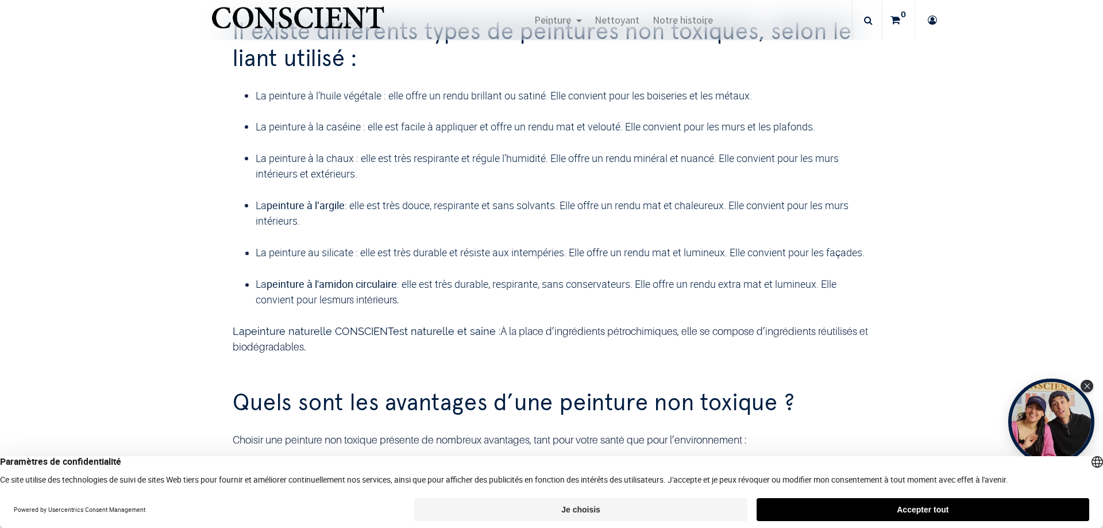
scroll to position [1198, 0]
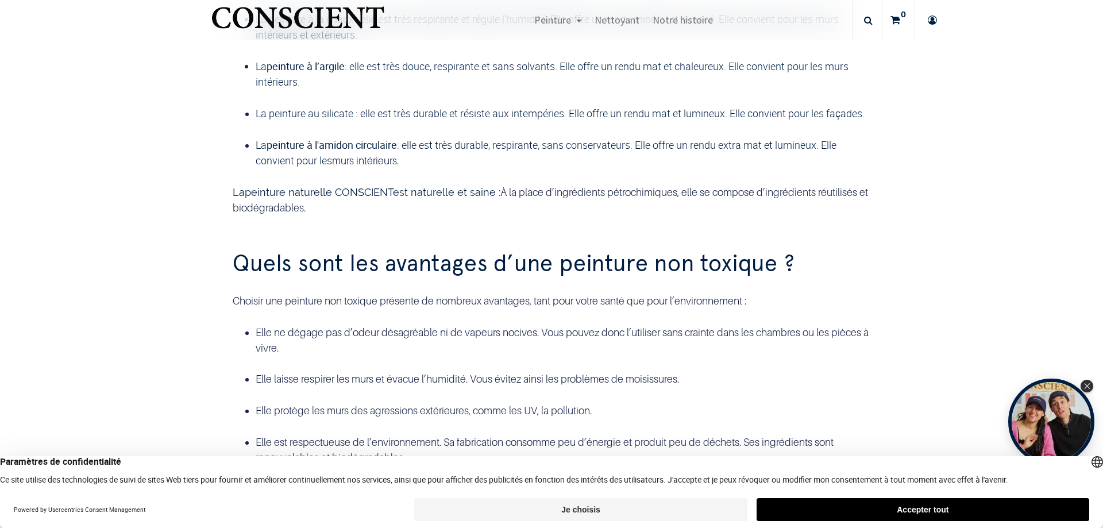
click at [656, 512] on button "Je choisis" at bounding box center [580, 509] width 332 height 23
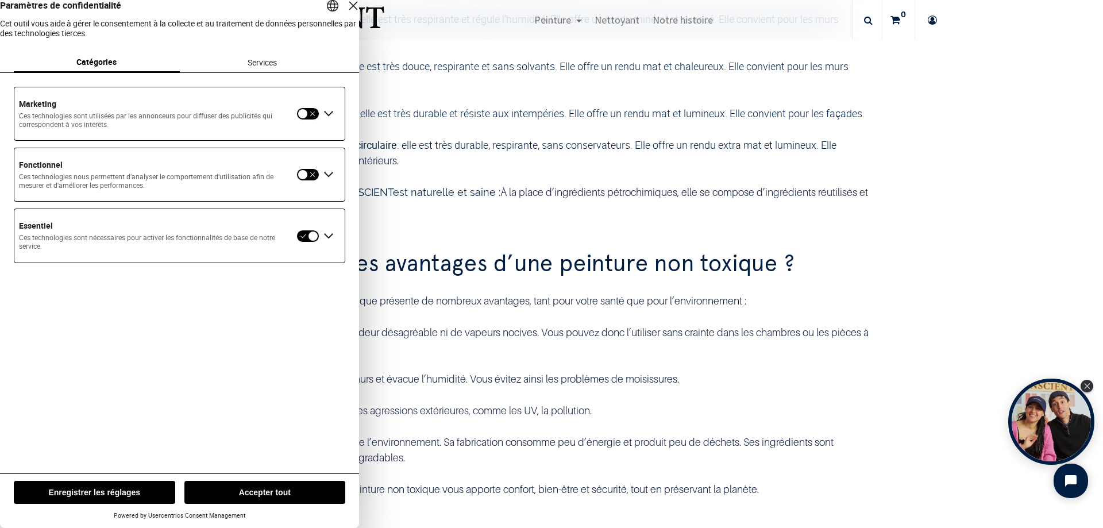
click at [142, 486] on button "Enregistrer les réglages" at bounding box center [94, 492] width 161 height 23
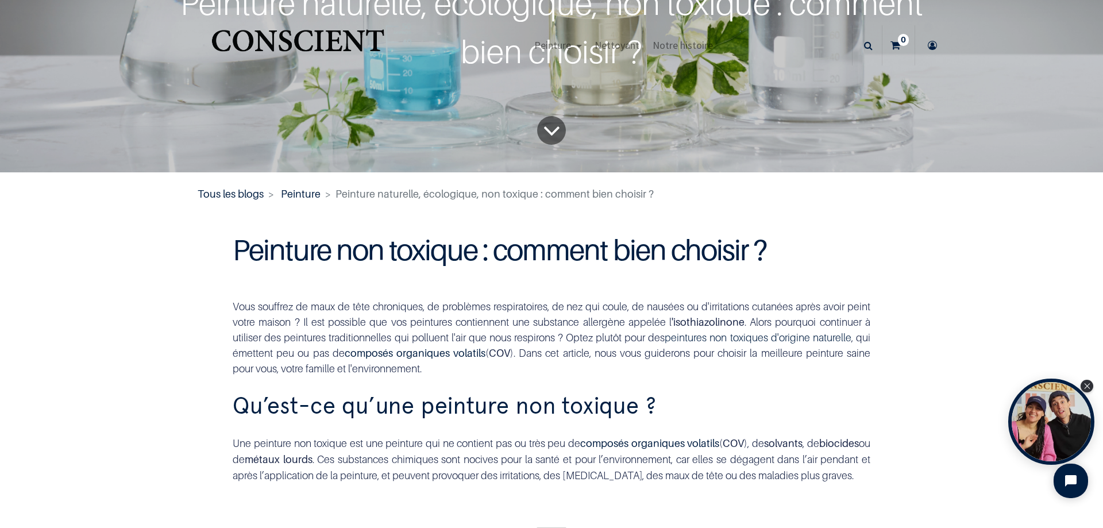
scroll to position [0, 0]
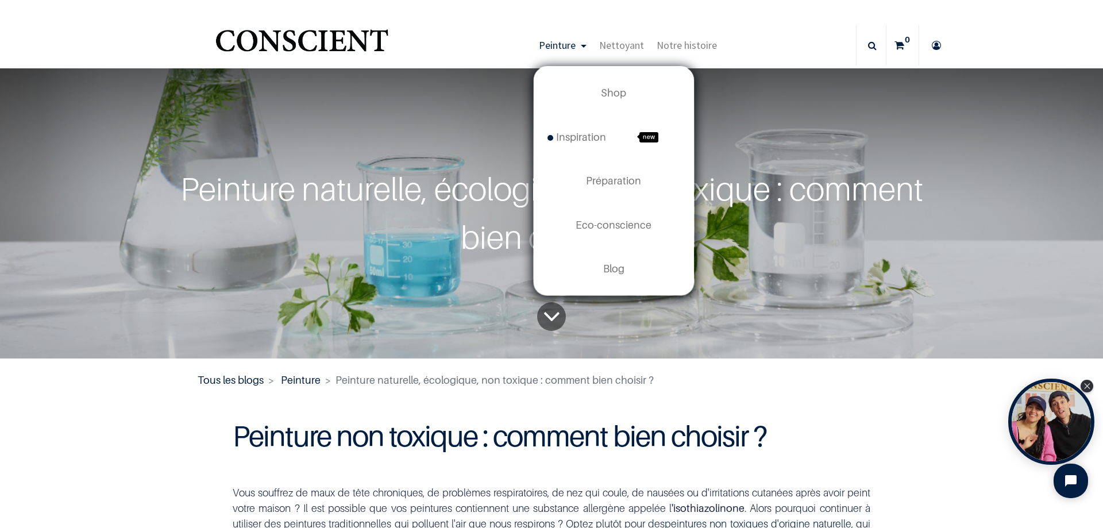
click at [567, 47] on span "Peinture" at bounding box center [557, 44] width 37 height 13
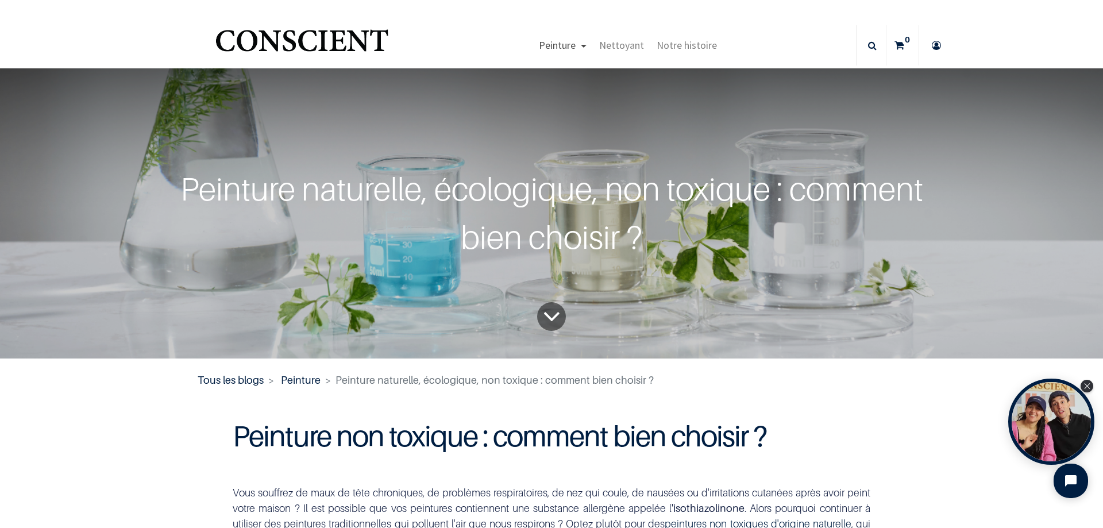
click at [567, 47] on span "Peinture" at bounding box center [557, 44] width 37 height 13
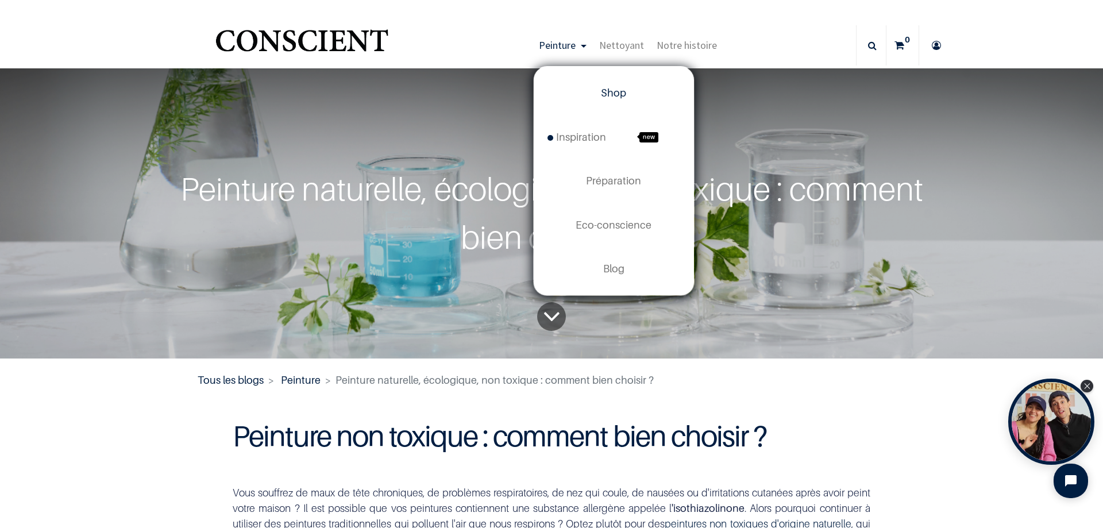
click at [608, 90] on span "Shop" at bounding box center [613, 93] width 25 height 12
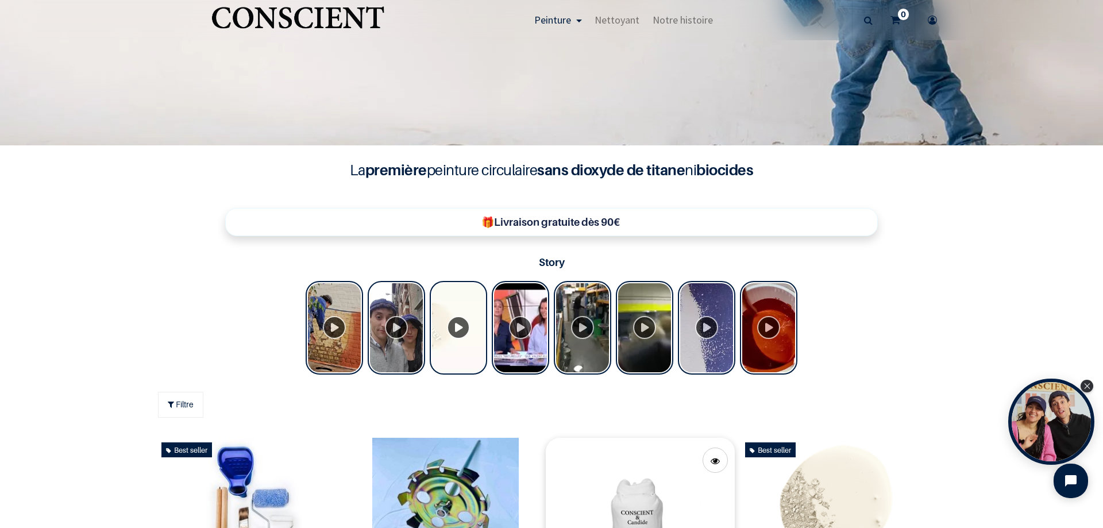
scroll to position [574, 0]
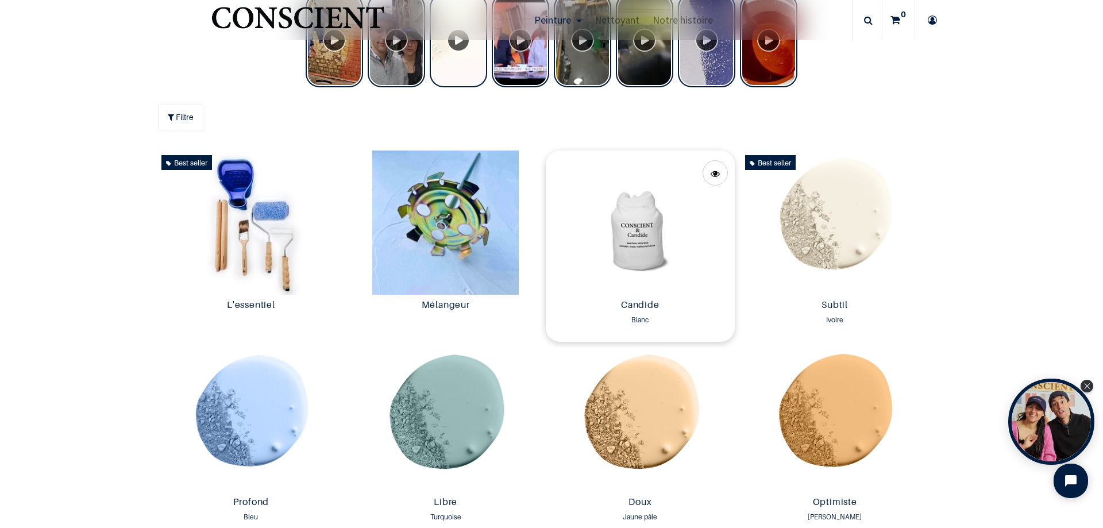
click at [631, 255] on img at bounding box center [640, 222] width 189 height 144
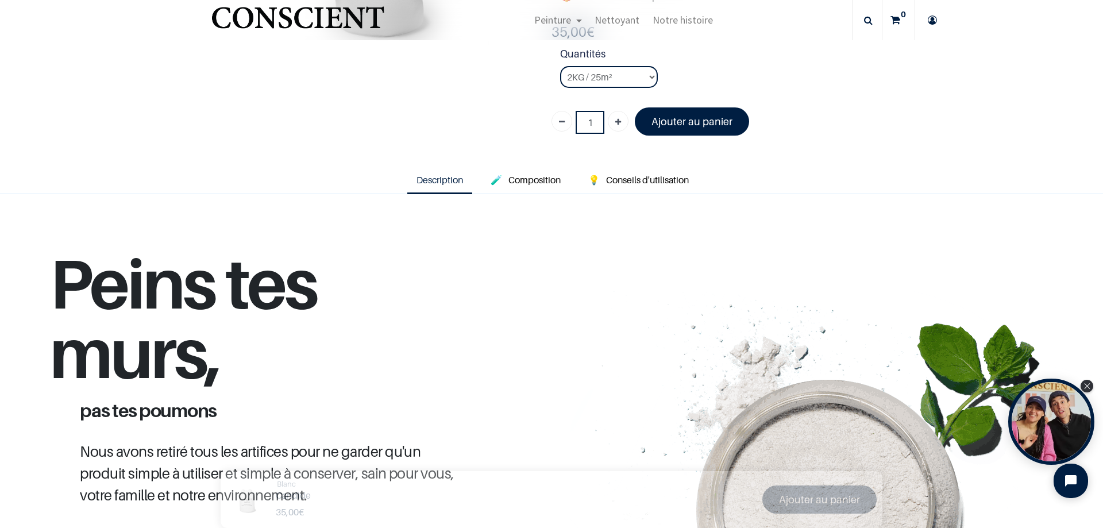
scroll to position [230, 0]
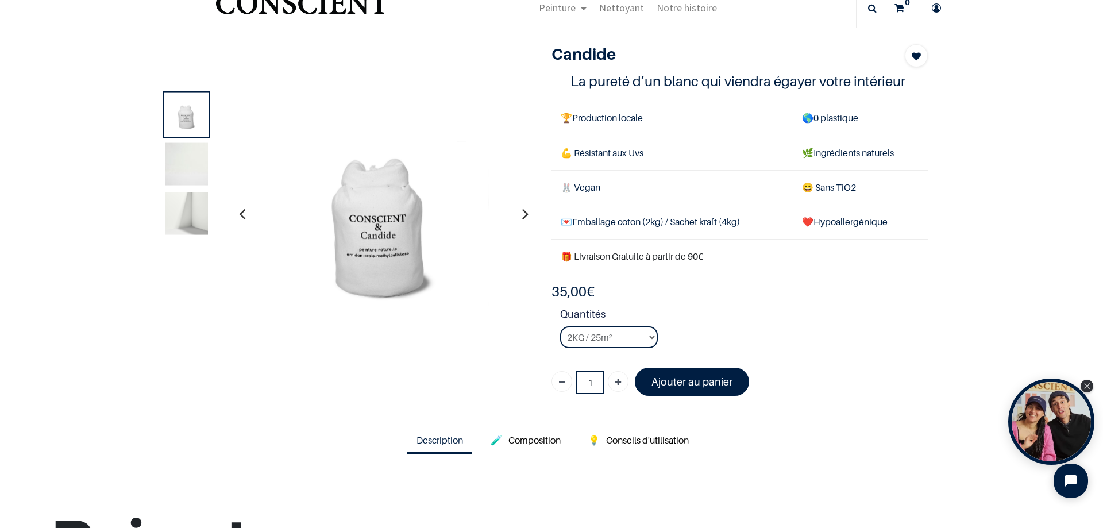
scroll to position [57, 0]
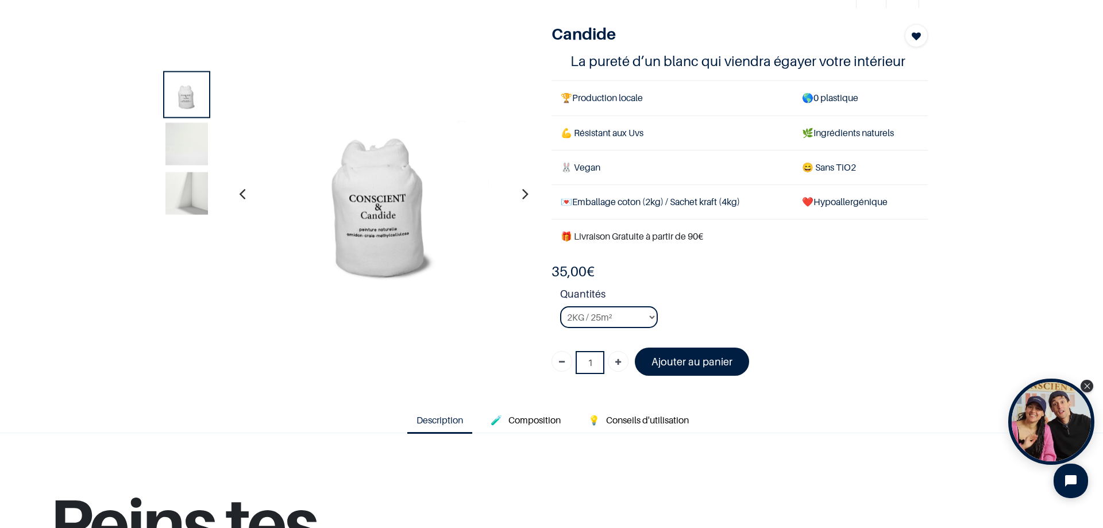
click at [446, 423] on span "Description" at bounding box center [439, 419] width 47 height 11
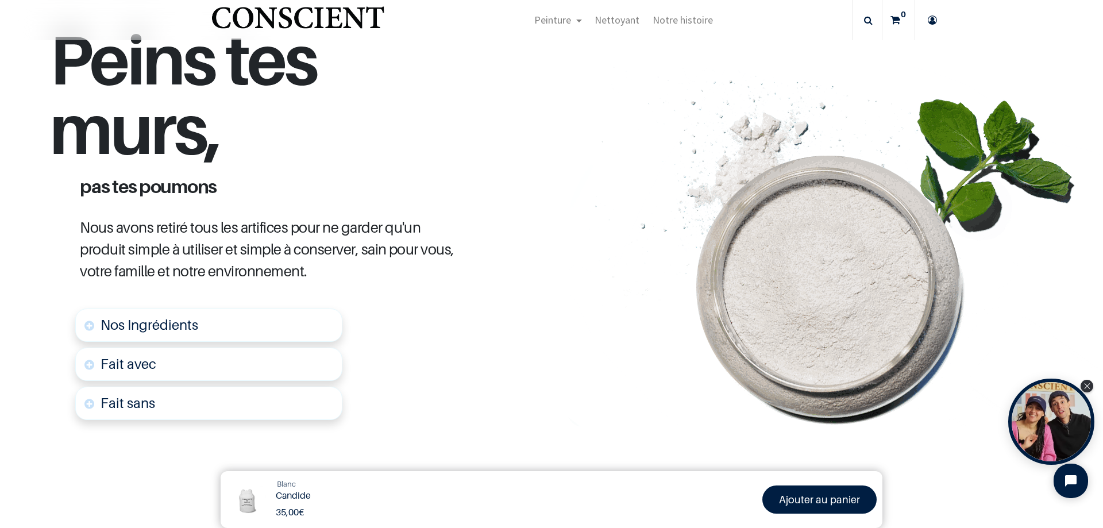
scroll to position [459, 0]
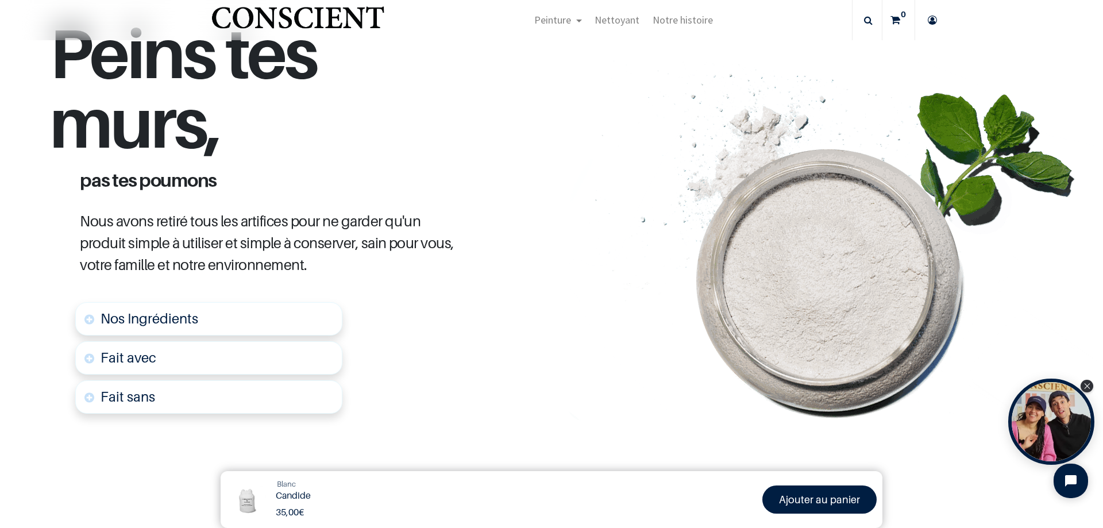
click at [312, 326] on link "Nos Ingrédients" at bounding box center [208, 318] width 267 height 33
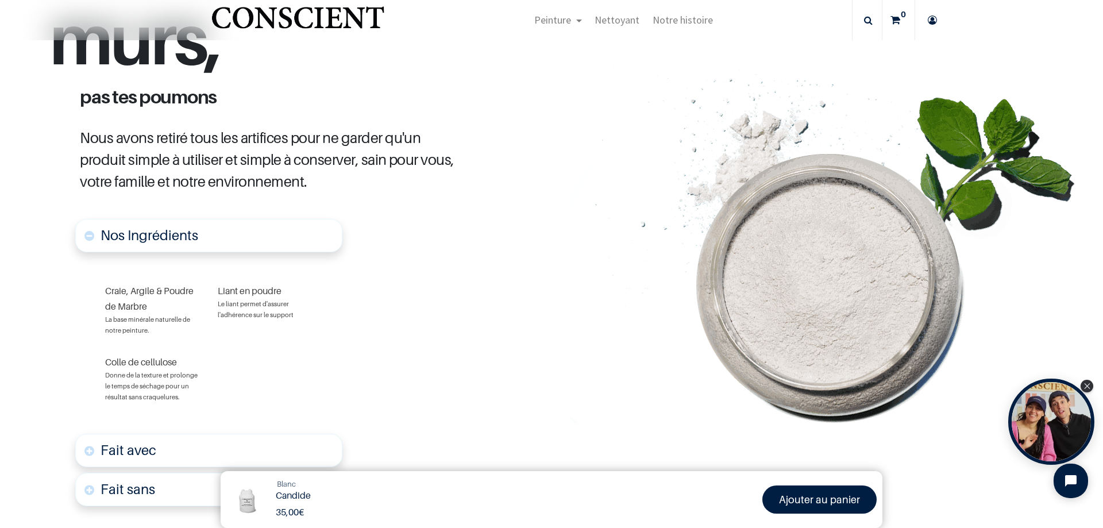
scroll to position [547, 0]
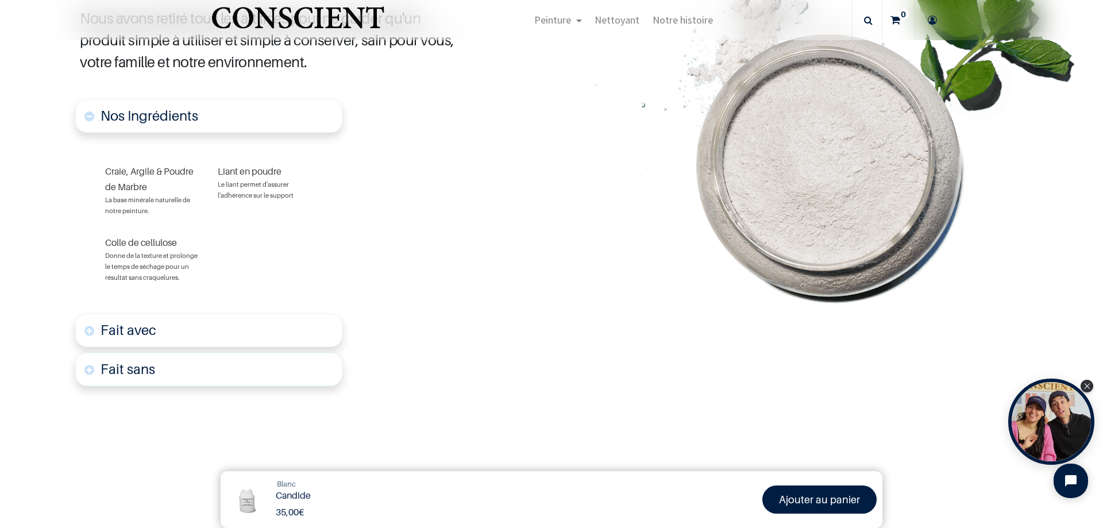
click at [295, 337] on link "Fait avec" at bounding box center [208, 330] width 267 height 33
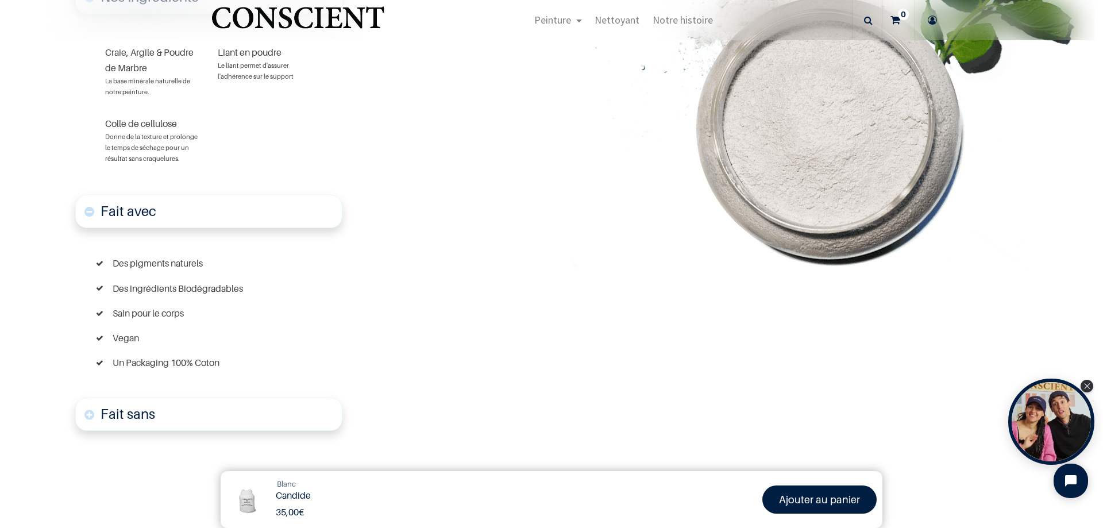
scroll to position [801, 0]
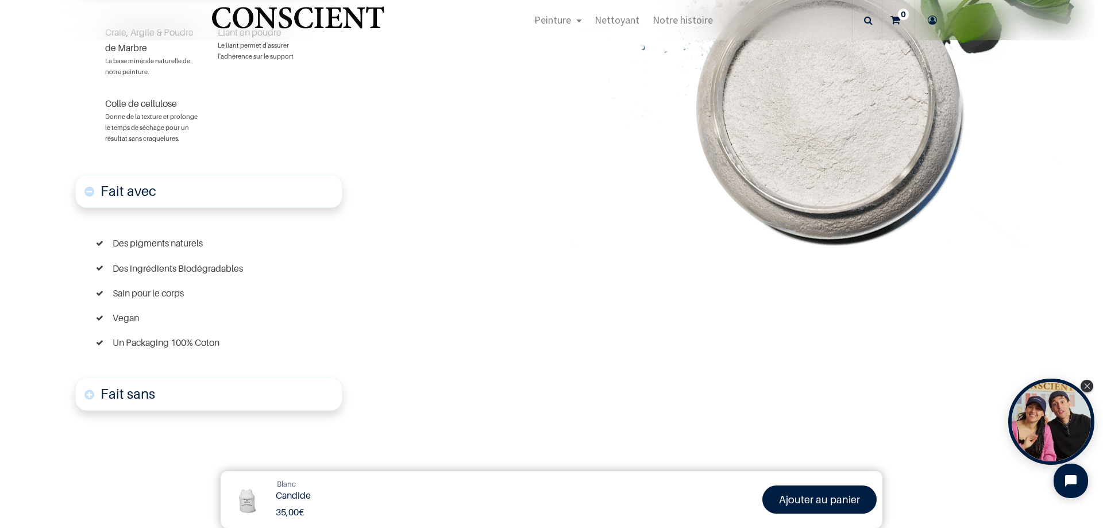
click at [274, 390] on link "Fait sans" at bounding box center [208, 393] width 267 height 33
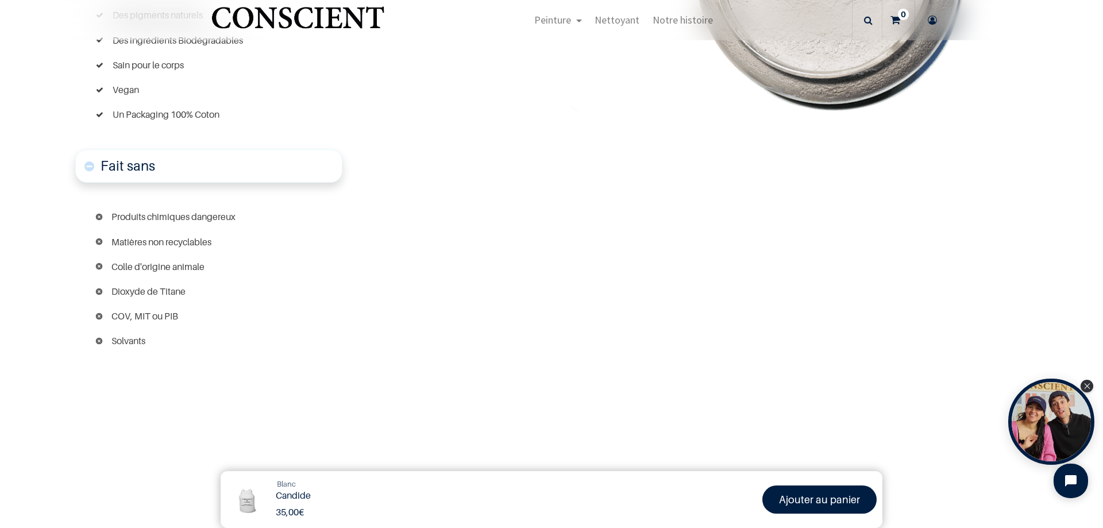
scroll to position [1066, 0]
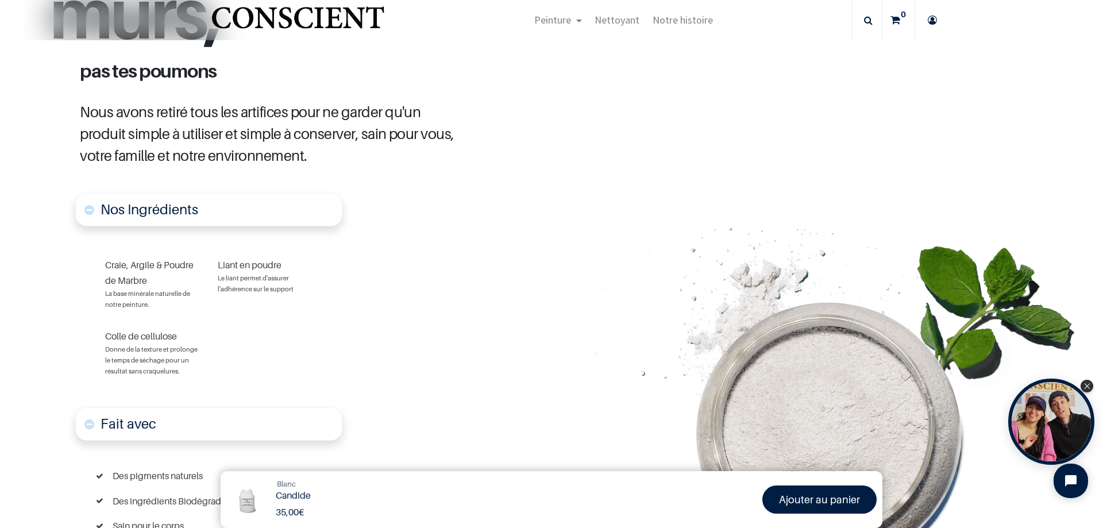
scroll to position [262, 0]
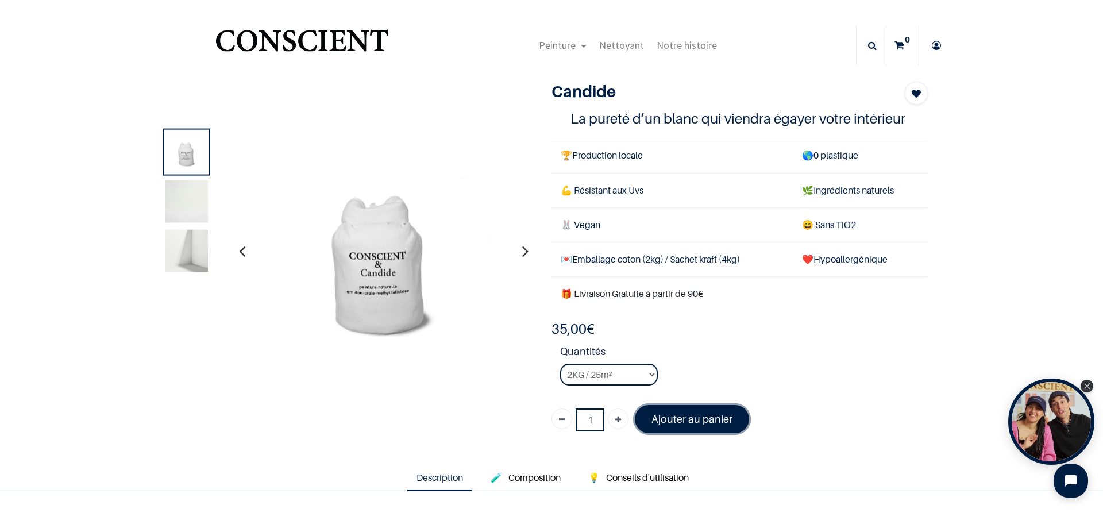
click at [679, 428] on link "Ajouter au panier" at bounding box center [692, 419] width 114 height 28
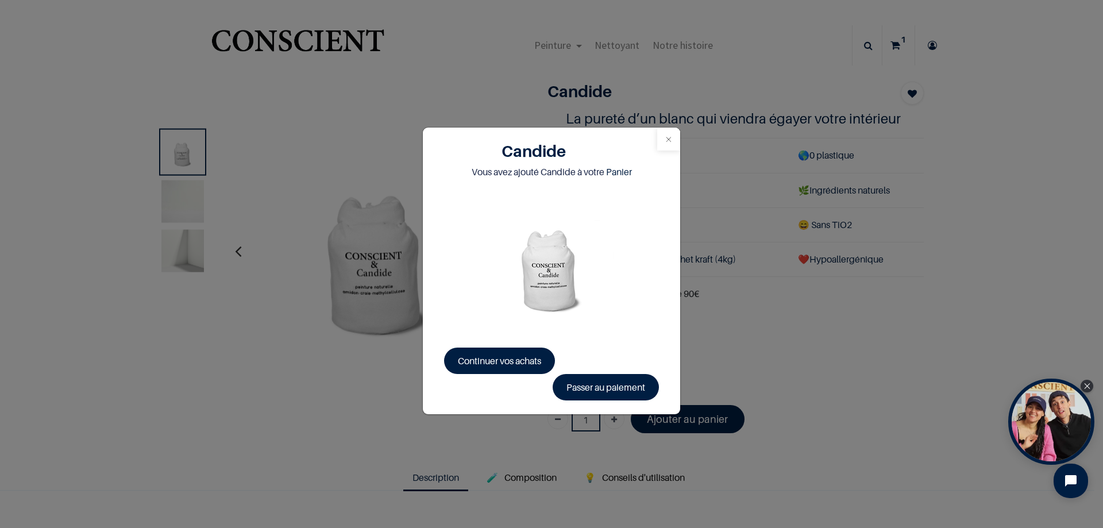
click at [674, 137] on button "Close" at bounding box center [668, 138] width 23 height 23
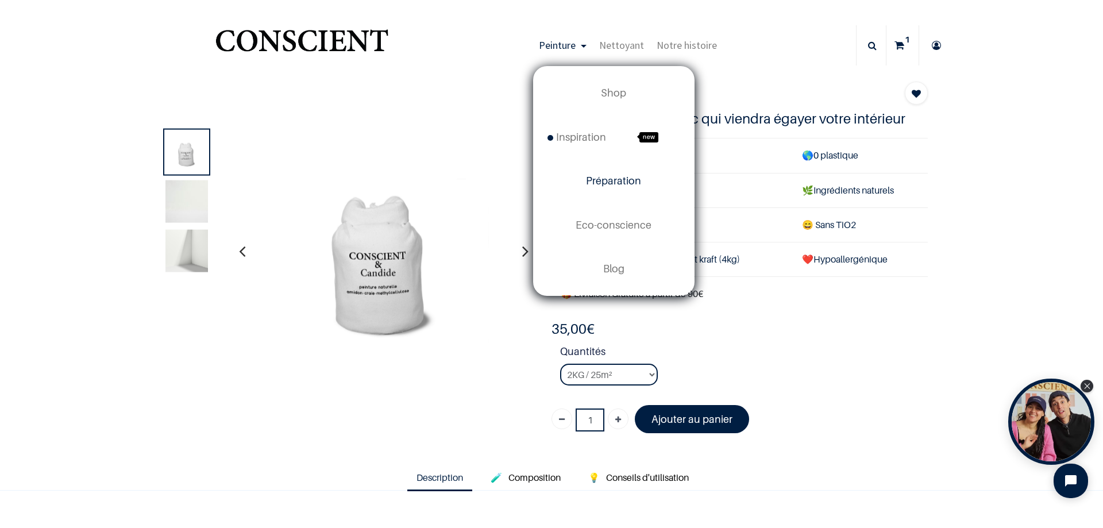
click at [616, 180] on span "Préparation" at bounding box center [613, 181] width 55 height 12
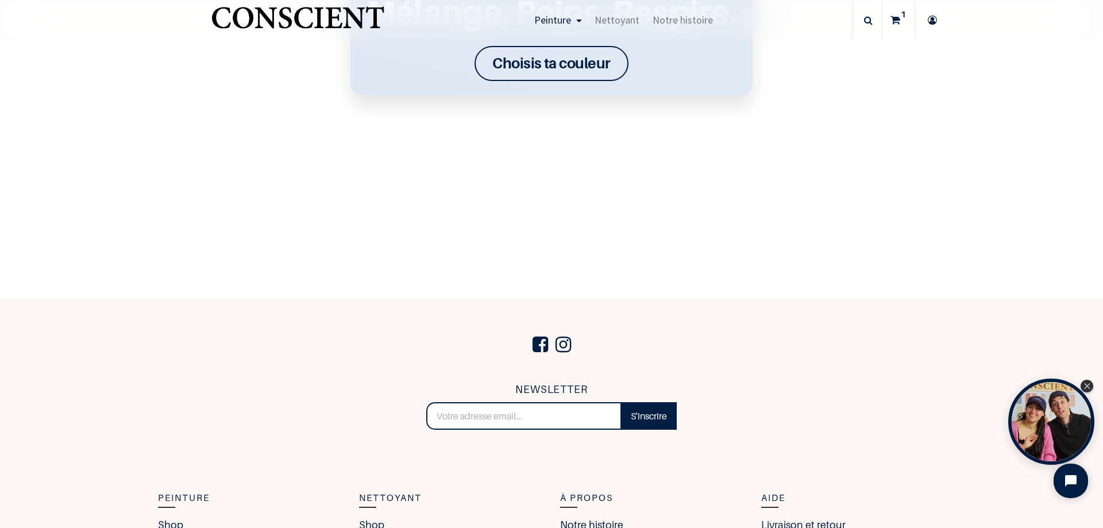
scroll to position [2005, 0]
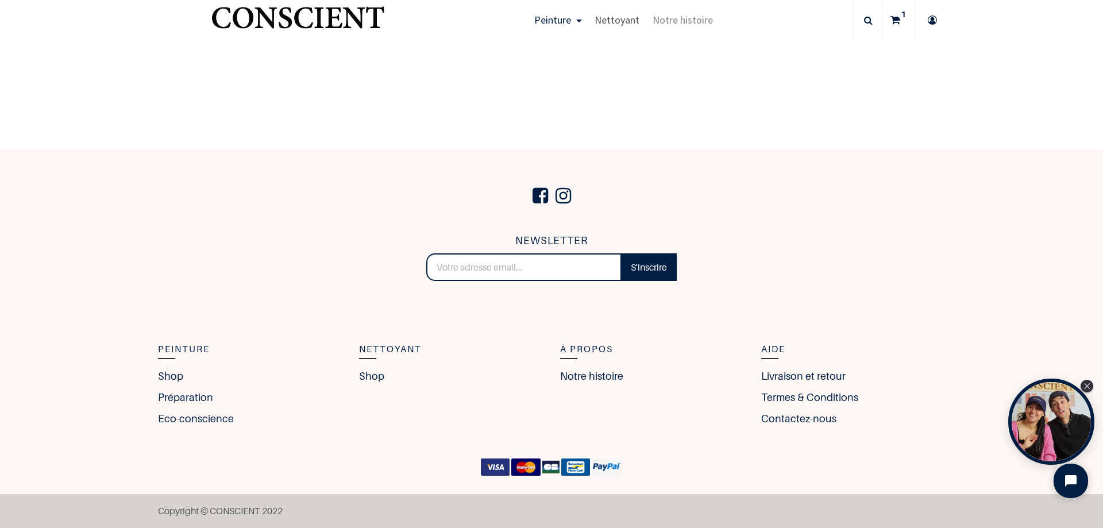
click at [614, 20] on span "Nettoyant" at bounding box center [616, 19] width 45 height 13
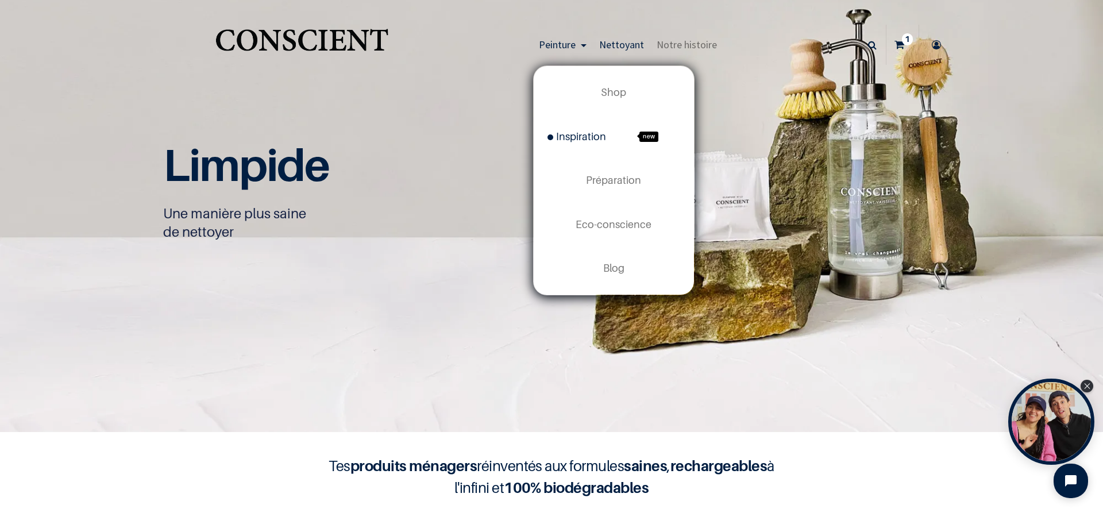
click at [565, 140] on span "Inspiration" at bounding box center [576, 136] width 59 height 12
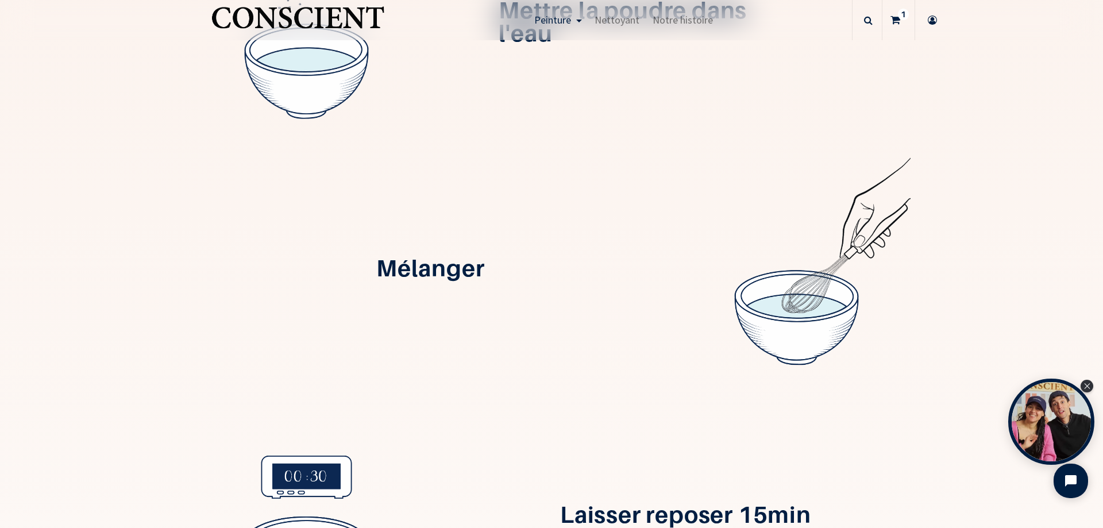
scroll to position [225, 0]
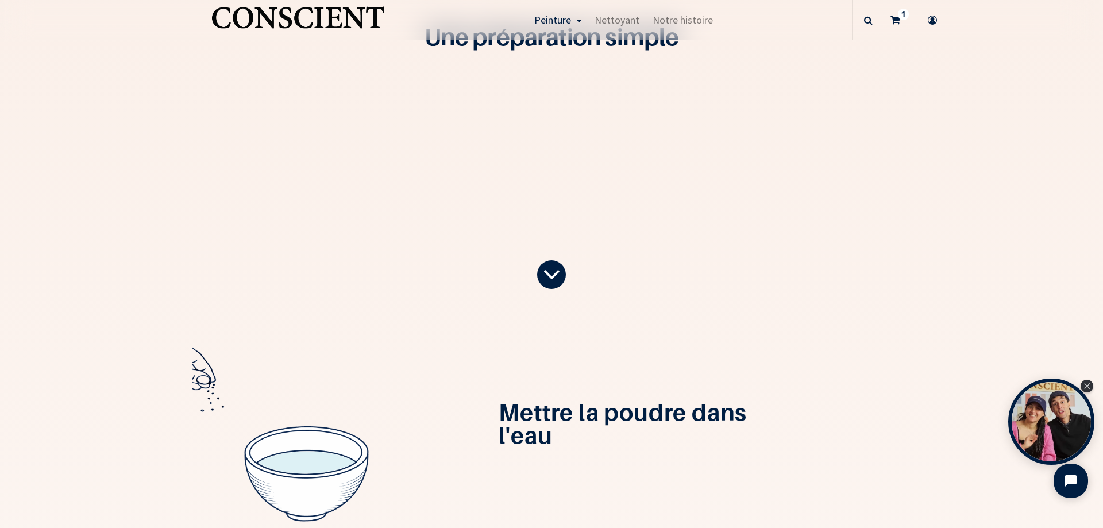
click at [896, 13] on icon at bounding box center [895, 20] width 10 height 40
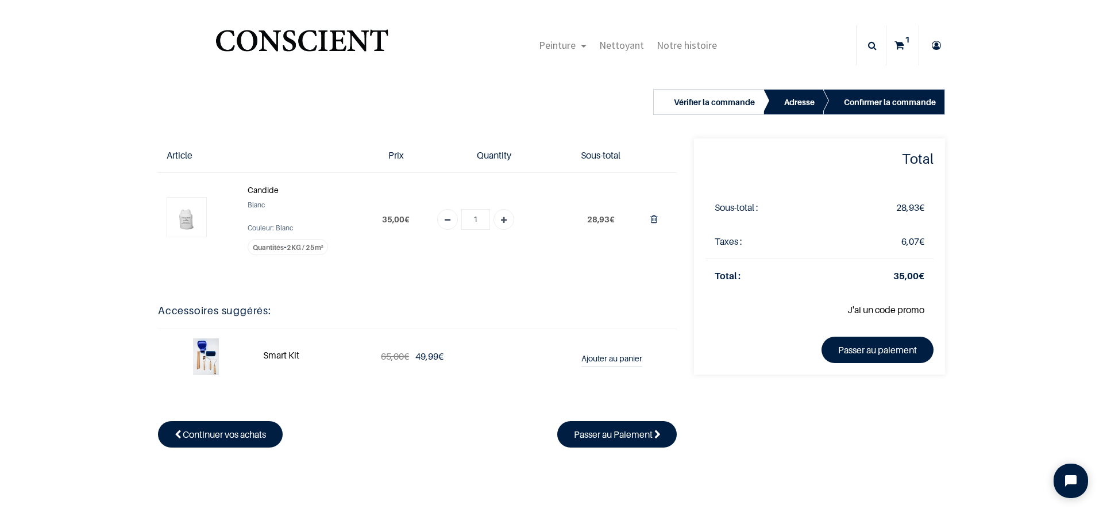
click at [501, 219] on icon "Add one" at bounding box center [504, 220] width 6 height 21
type input "2"
click at [860, 351] on link "Passer au paiement" at bounding box center [877, 350] width 112 height 26
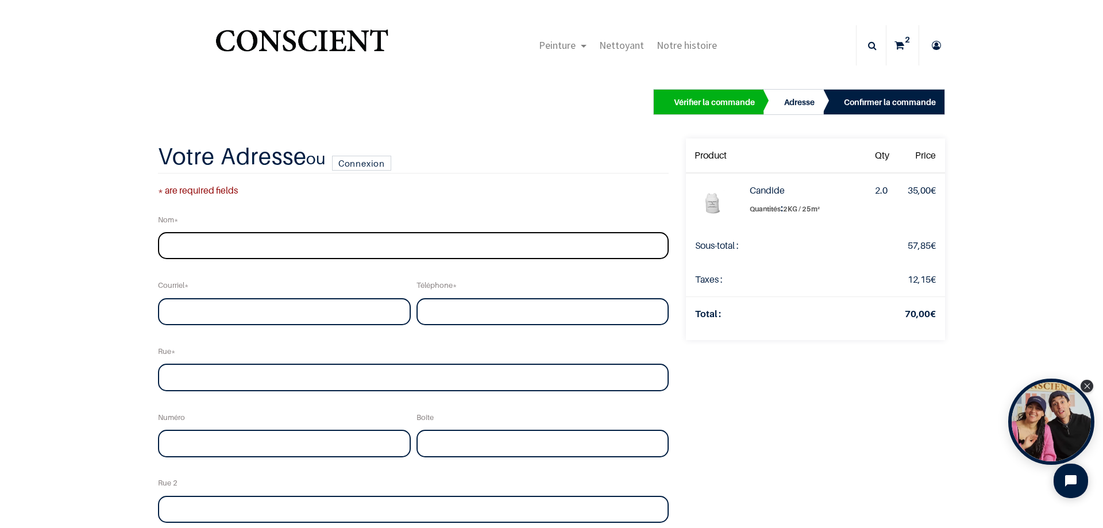
click at [376, 238] on input "text" at bounding box center [413, 246] width 510 height 28
type input "[PERSON_NAME]"
type input "[GEOGRAPHIC_DATA]"
type input "3"
type input "La Chapelle-Hugon"
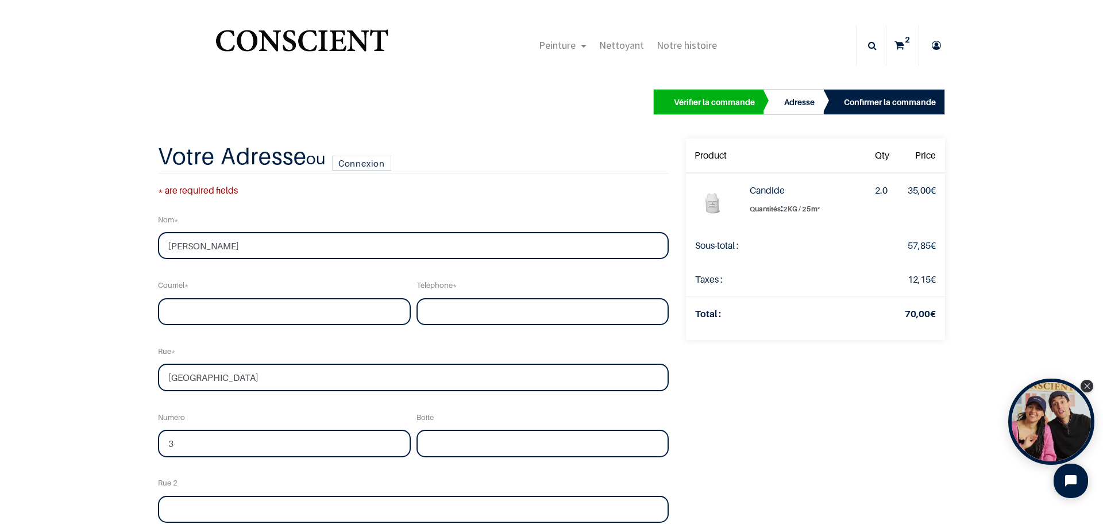
type input "18150"
select select "75"
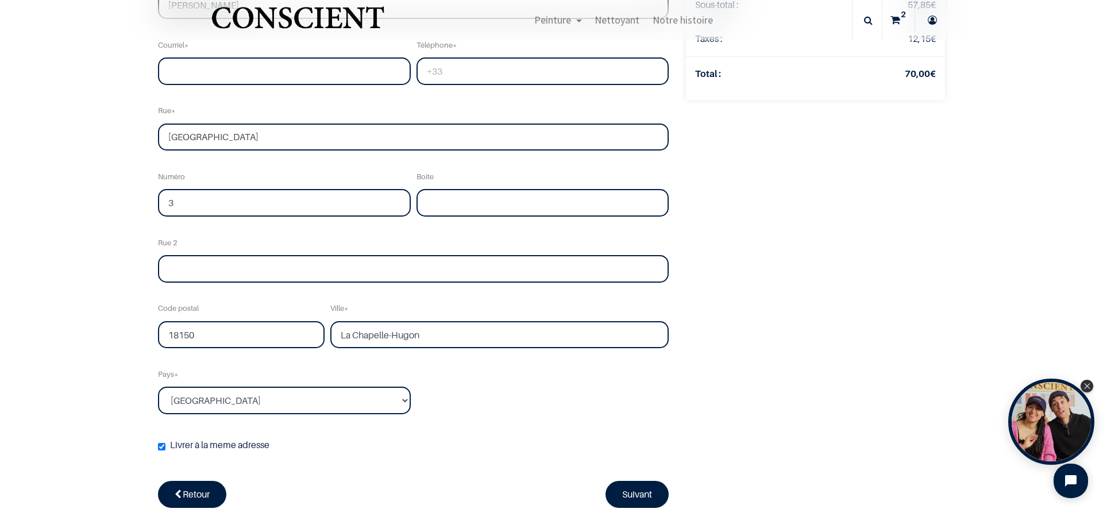
scroll to position [230, 0]
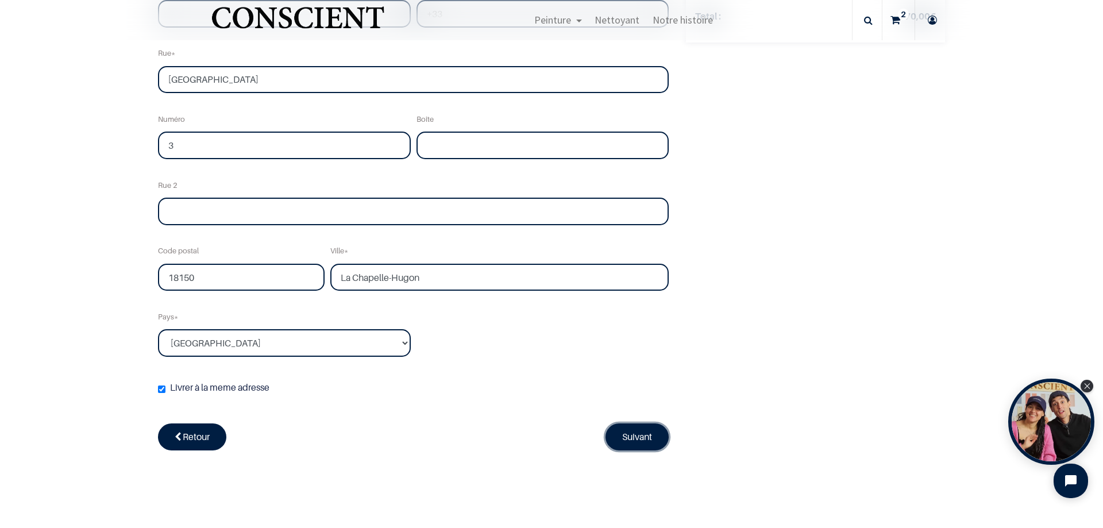
click at [647, 443] on link "Suivant" at bounding box center [636, 436] width 63 height 26
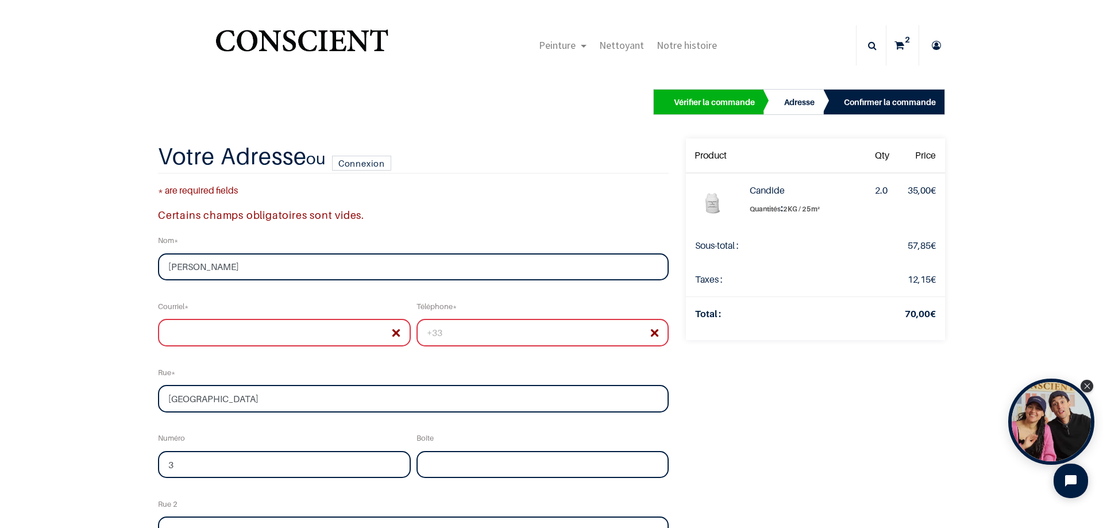
click at [297, 335] on input "email" at bounding box center [284, 333] width 253 height 28
type input "[EMAIL_ADDRESS][DOMAIN_NAME]"
click at [446, 331] on input "tel" at bounding box center [542, 333] width 253 height 28
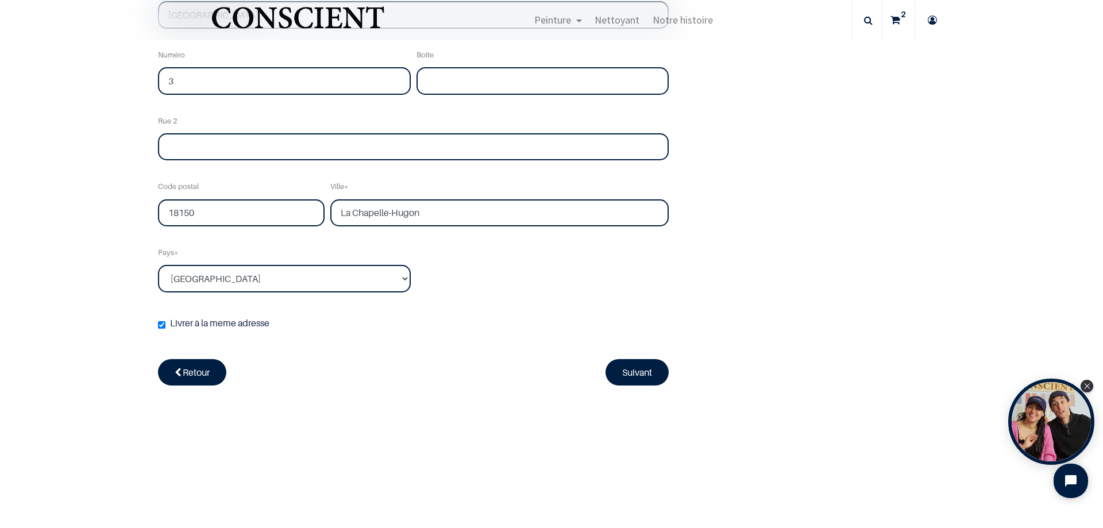
scroll to position [368, 0]
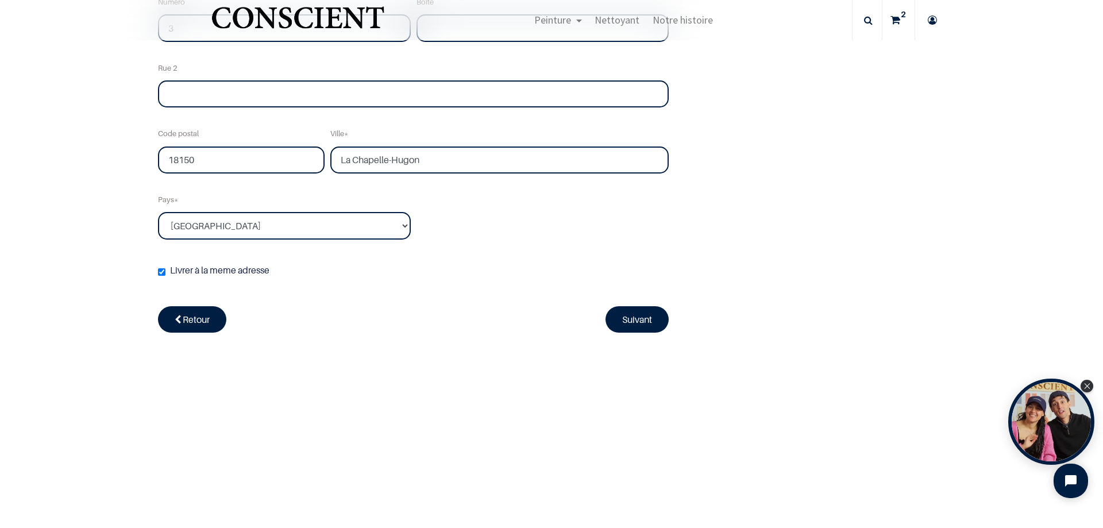
type input "0662565396"
click at [624, 309] on link "Suivant" at bounding box center [636, 319] width 63 height 26
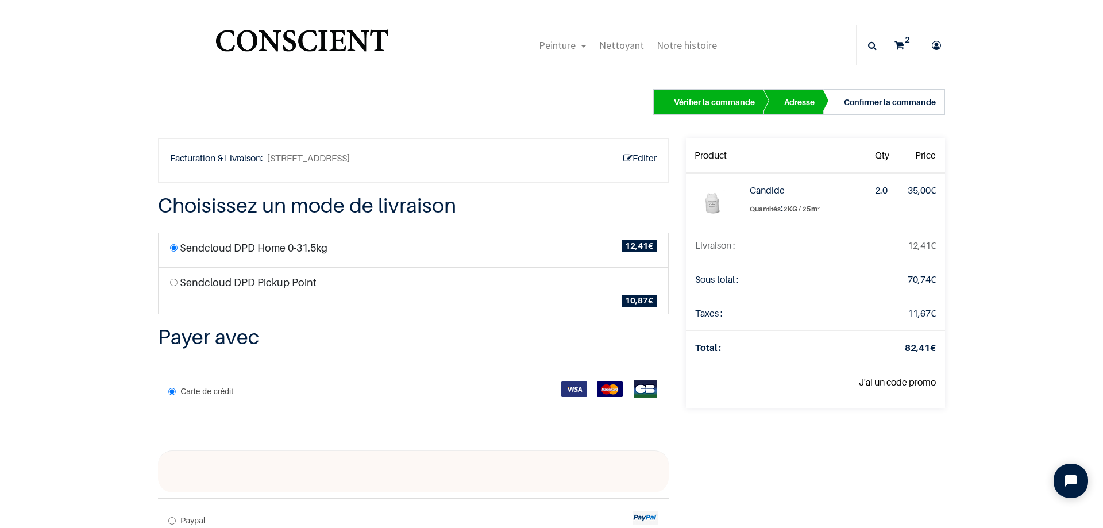
click at [628, 301] on span "10,87" at bounding box center [636, 300] width 23 height 10
radio input "true"
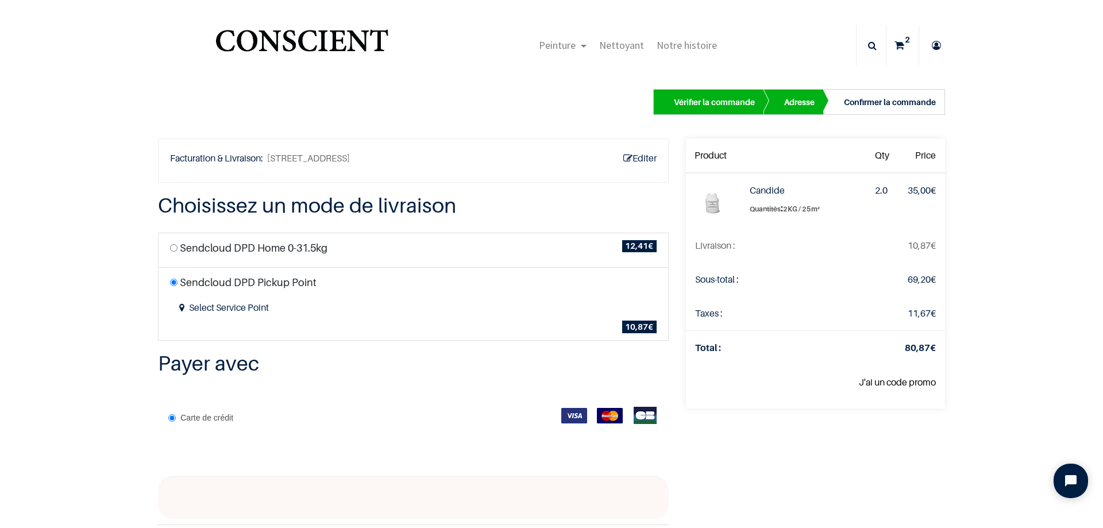
click at [632, 243] on span "12,41" at bounding box center [636, 246] width 23 height 10
radio input "true"
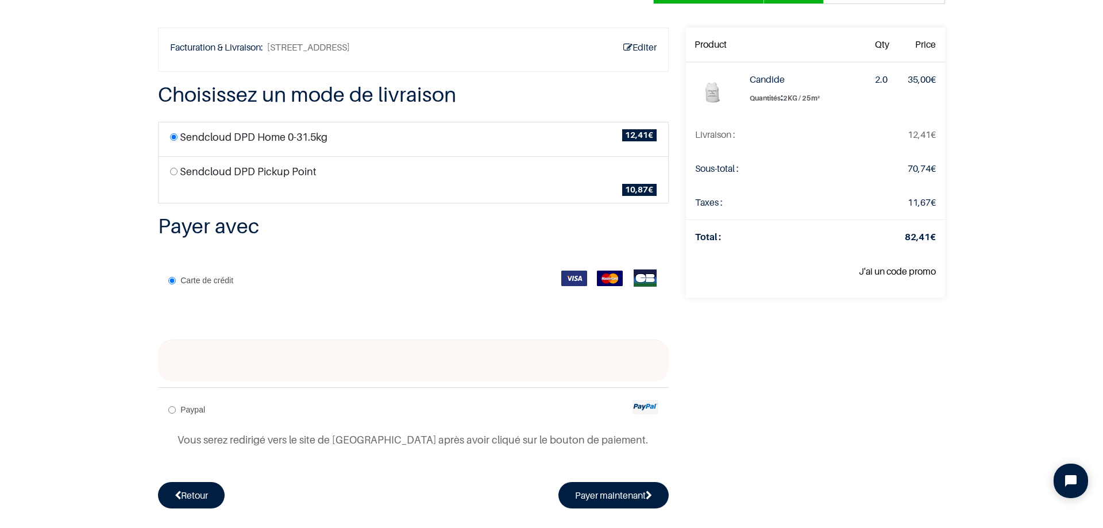
scroll to position [115, 0]
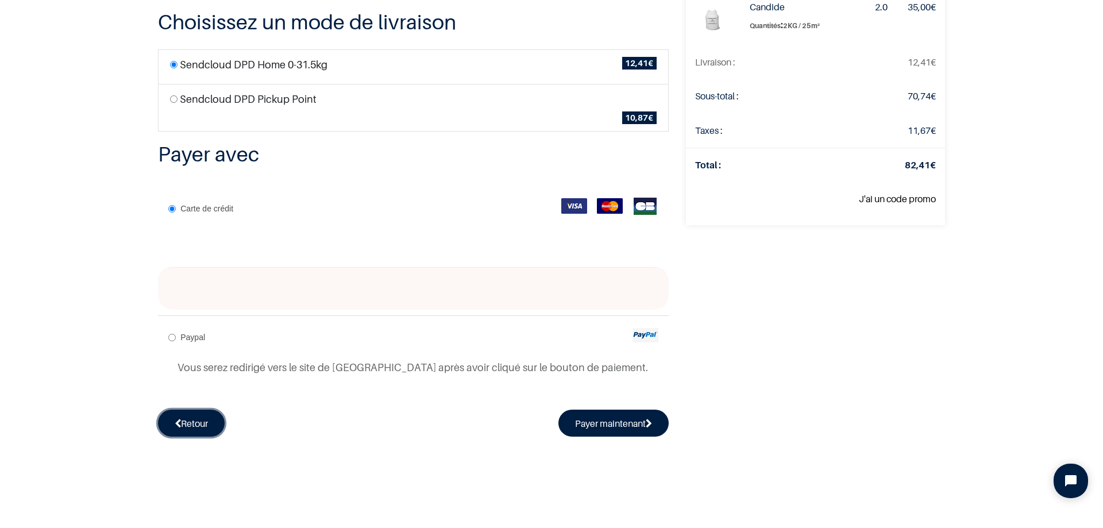
click at [207, 427] on link "Retour" at bounding box center [191, 422] width 67 height 26
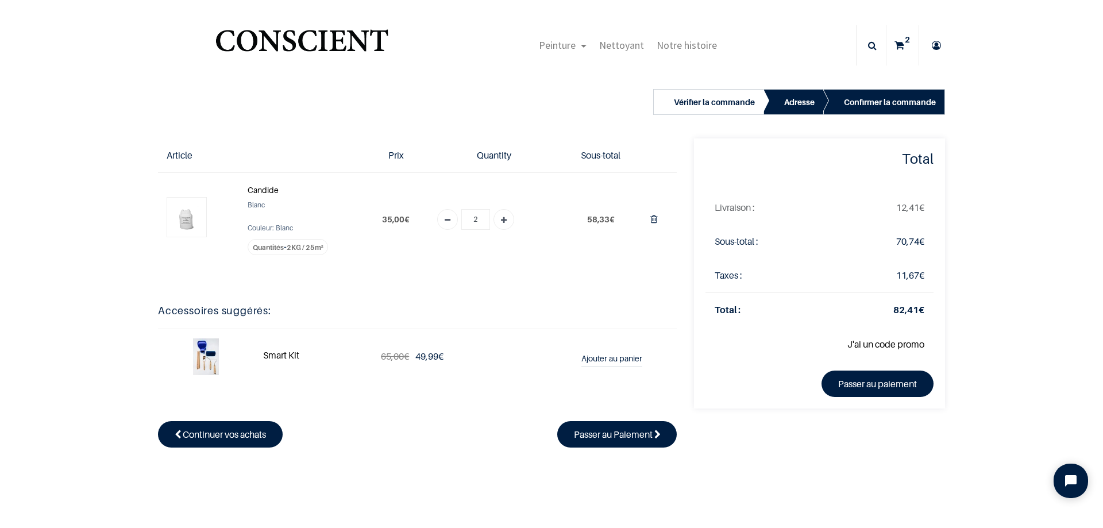
click at [501, 221] on icon "Add one" at bounding box center [504, 220] width 6 height 21
type input "3"
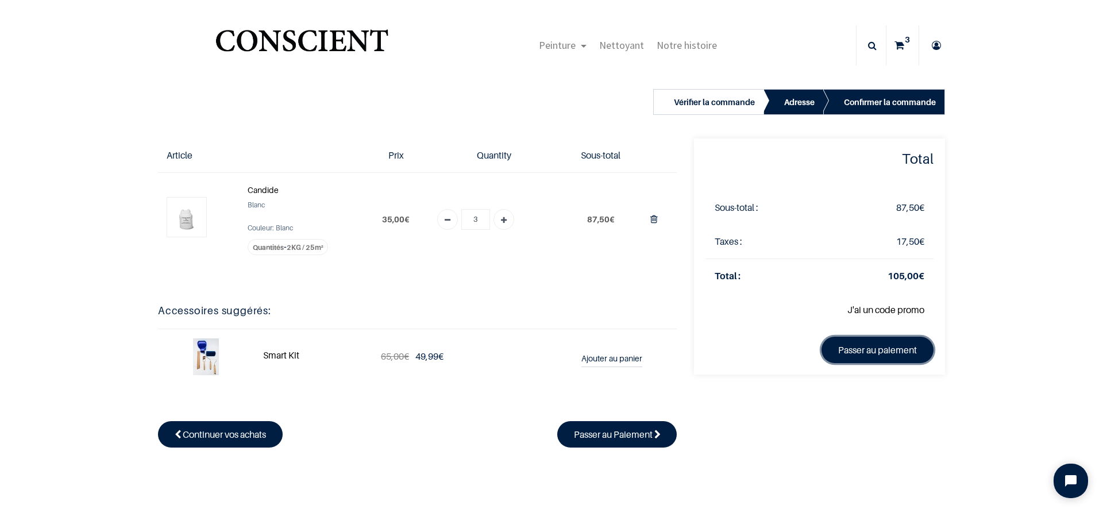
click at [868, 349] on link "Passer au paiement" at bounding box center [877, 350] width 112 height 26
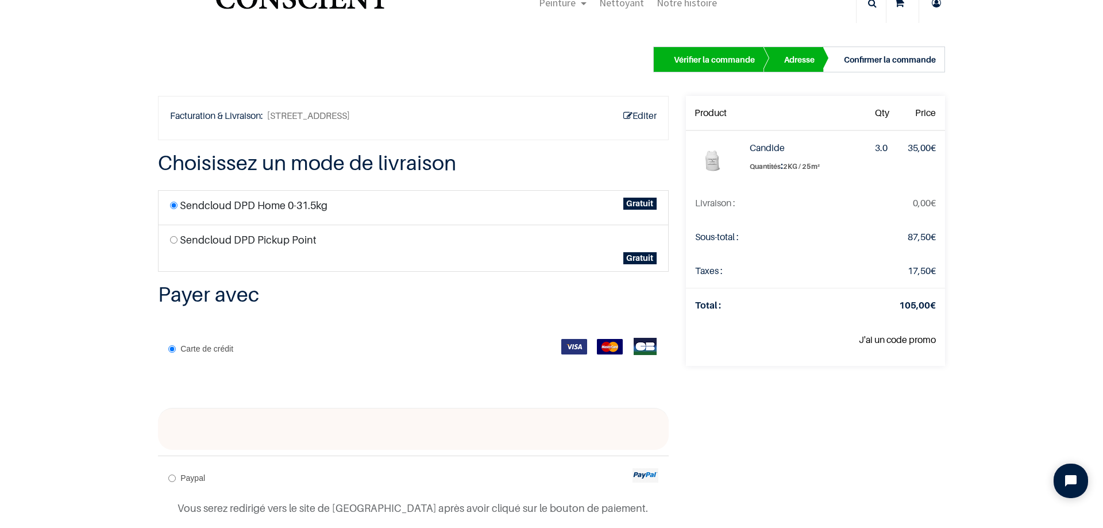
scroll to position [153, 0]
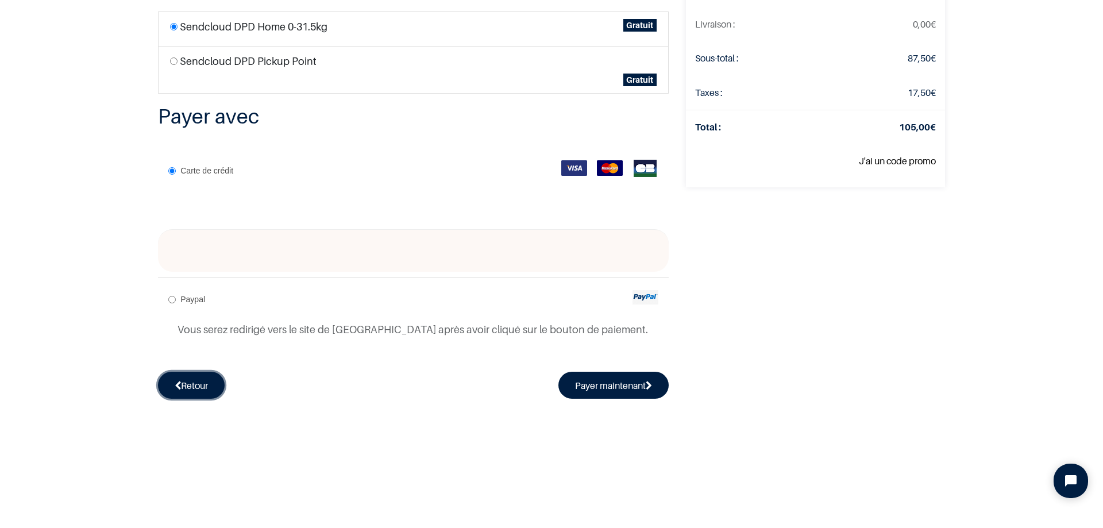
click at [181, 390] on link "Retour" at bounding box center [191, 385] width 67 height 26
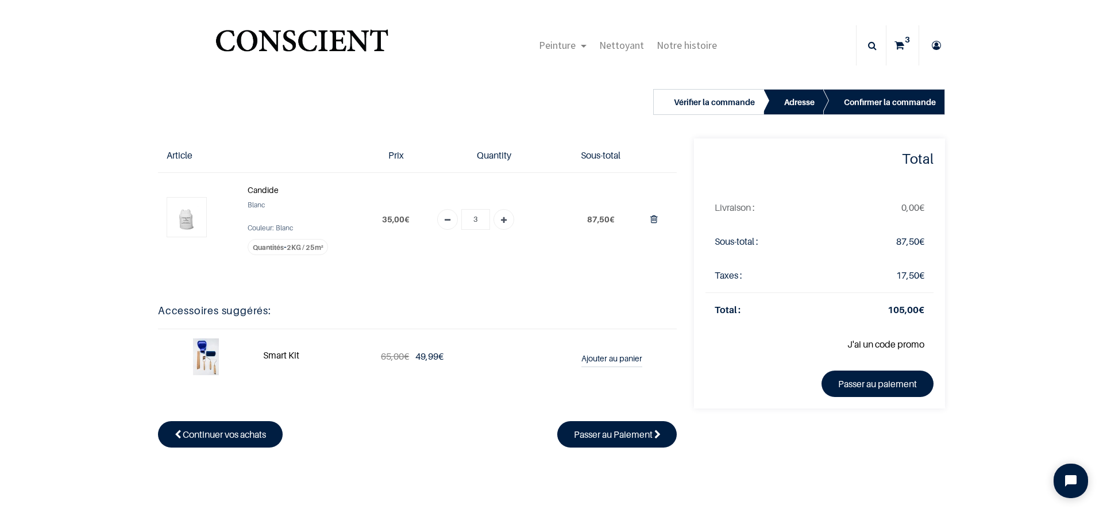
click at [198, 362] on img at bounding box center [206, 356] width 26 height 37
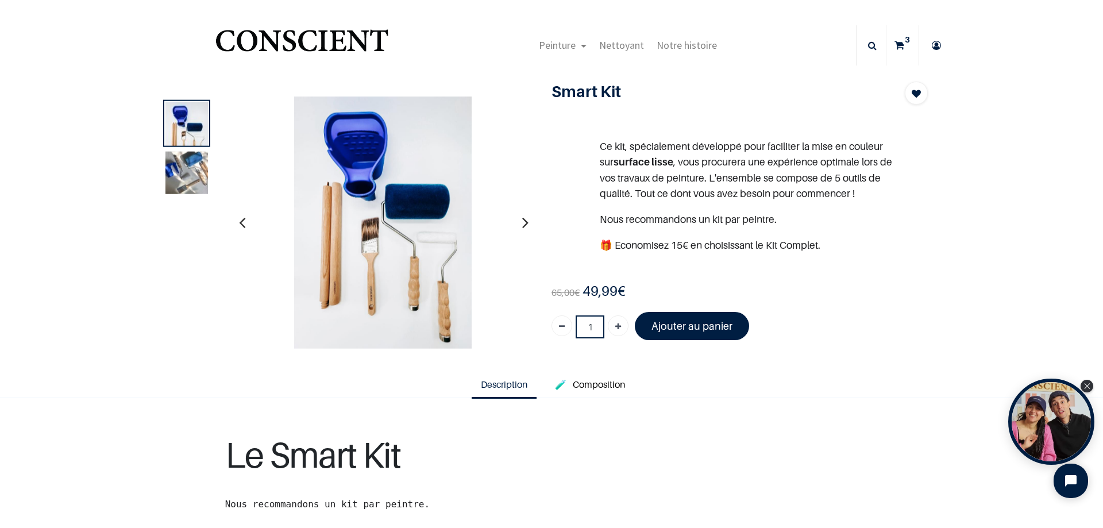
click at [504, 389] on span "Description" at bounding box center [504, 383] width 47 height 11
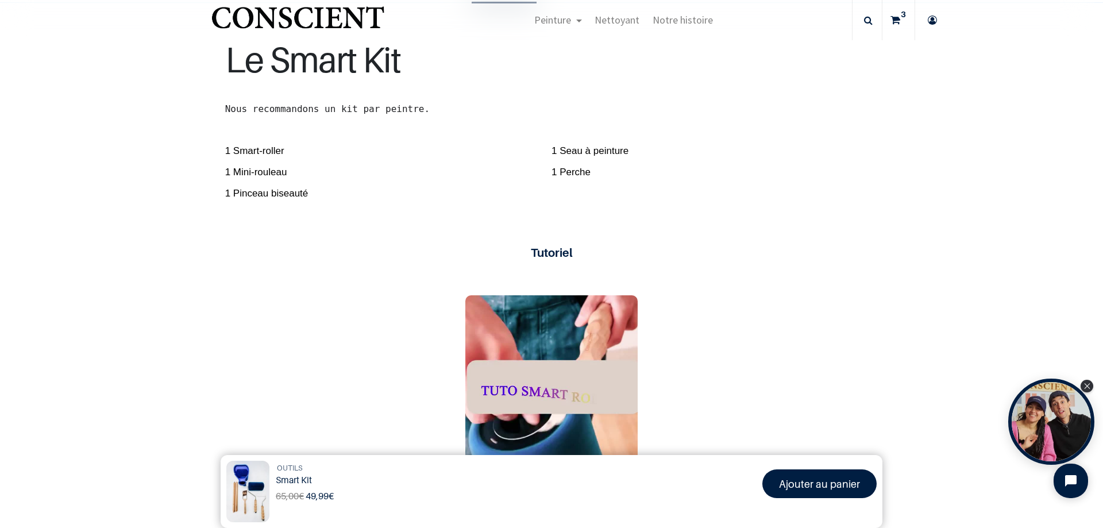
scroll to position [402, 0]
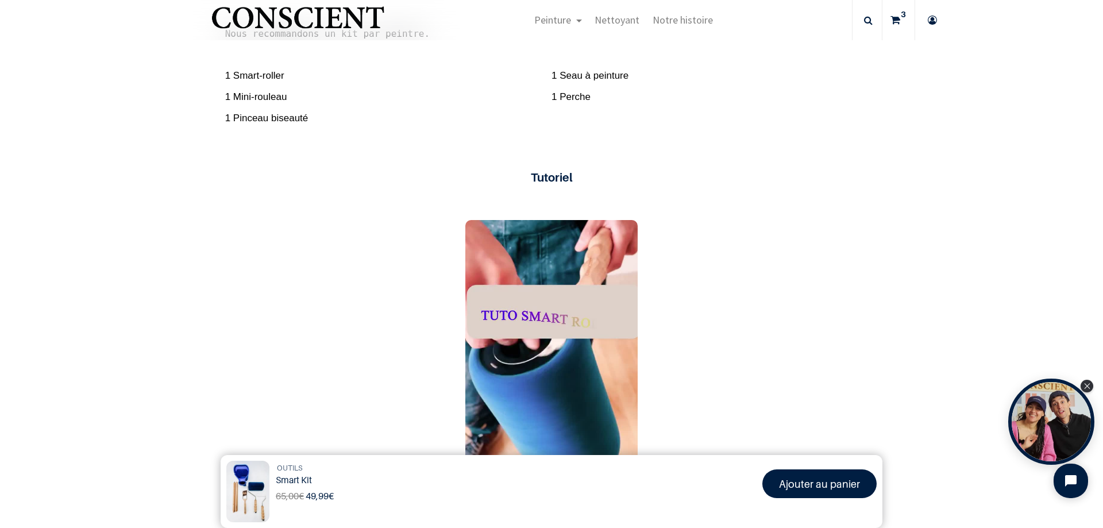
click at [899, 18] on sup "3" at bounding box center [903, 14] width 11 height 11
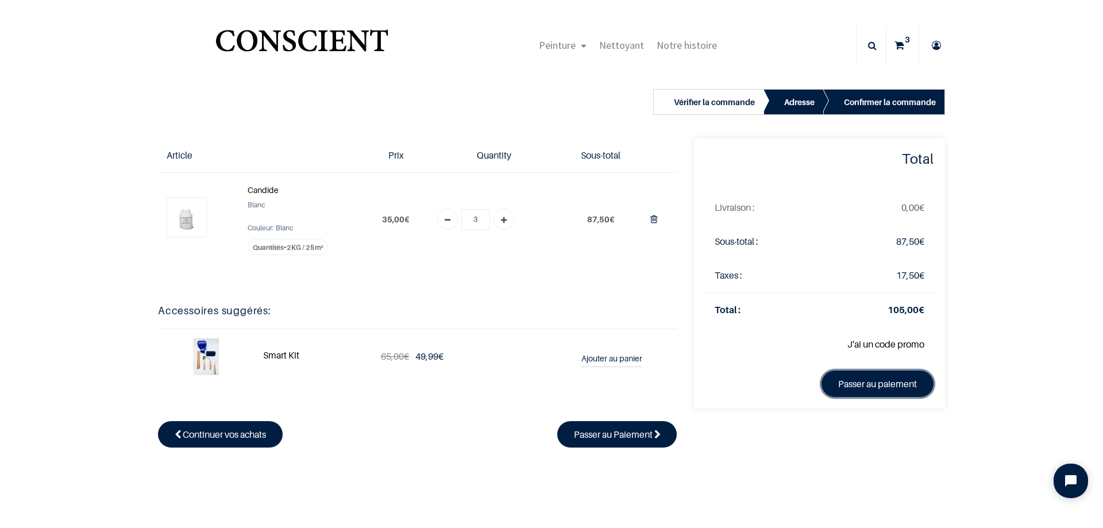
click at [865, 384] on link "Passer au paiement" at bounding box center [877, 383] width 112 height 26
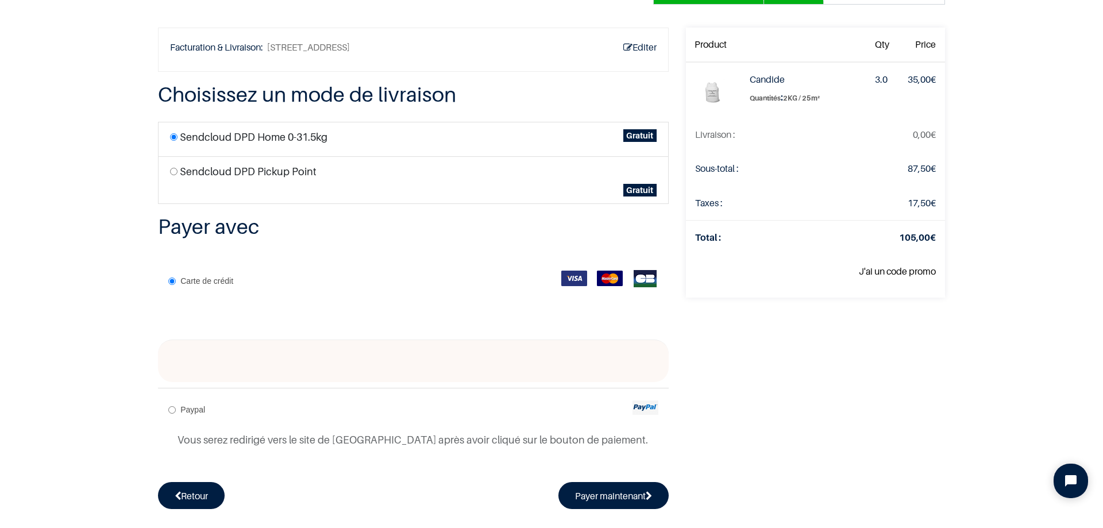
scroll to position [153, 0]
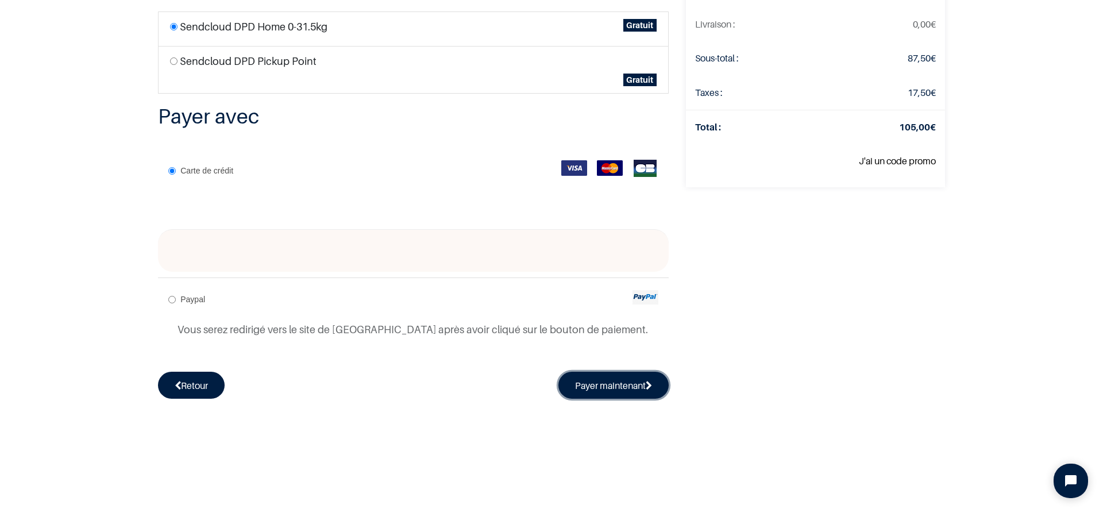
click at [596, 389] on button "Payer maintenant" at bounding box center [613, 385] width 110 height 26
radio input "true"
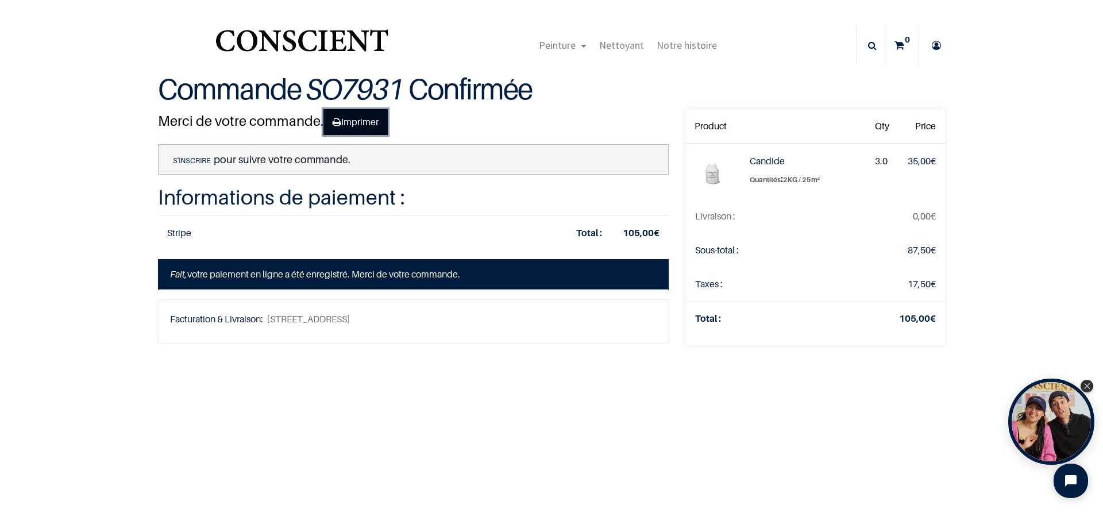
click at [356, 124] on link "Imprimer" at bounding box center [355, 122] width 64 height 26
click at [930, 44] on icon at bounding box center [936, 45] width 18 height 40
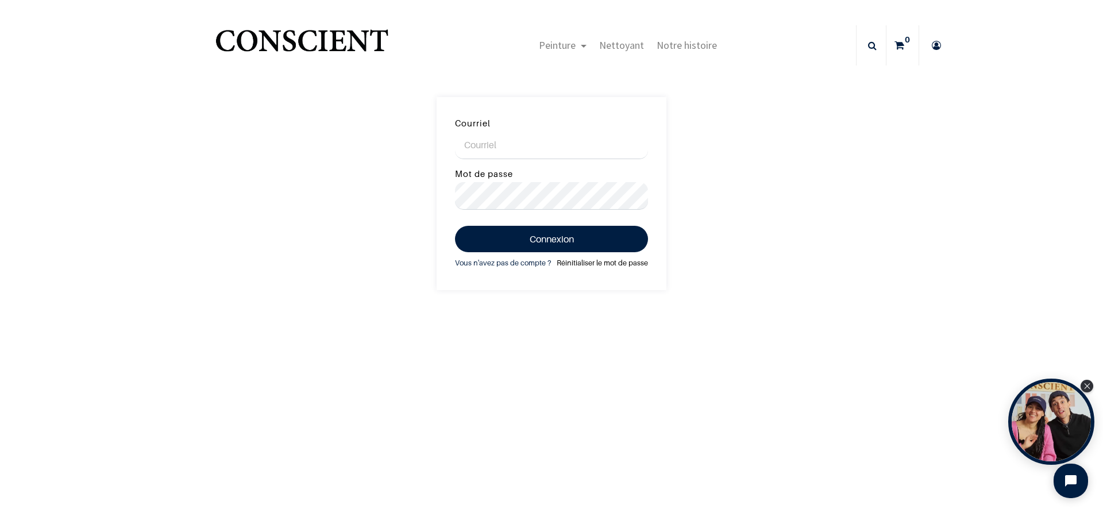
click at [581, 262] on link "Réinitialiser le mot de passe" at bounding box center [601, 263] width 91 height 13
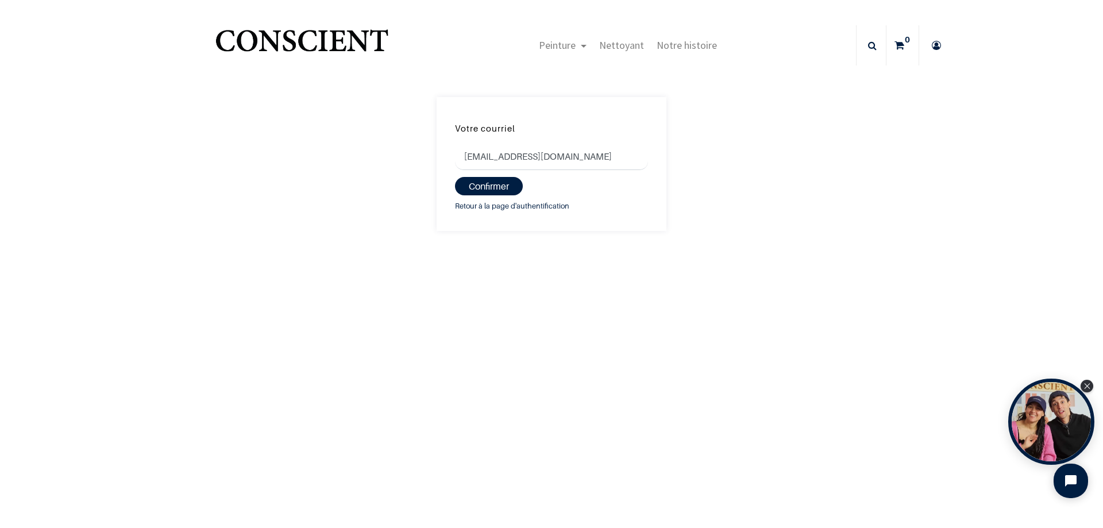
type input "[EMAIL_ADDRESS][DOMAIN_NAME]"
click at [469, 181] on button "Confirmer" at bounding box center [489, 186] width 68 height 18
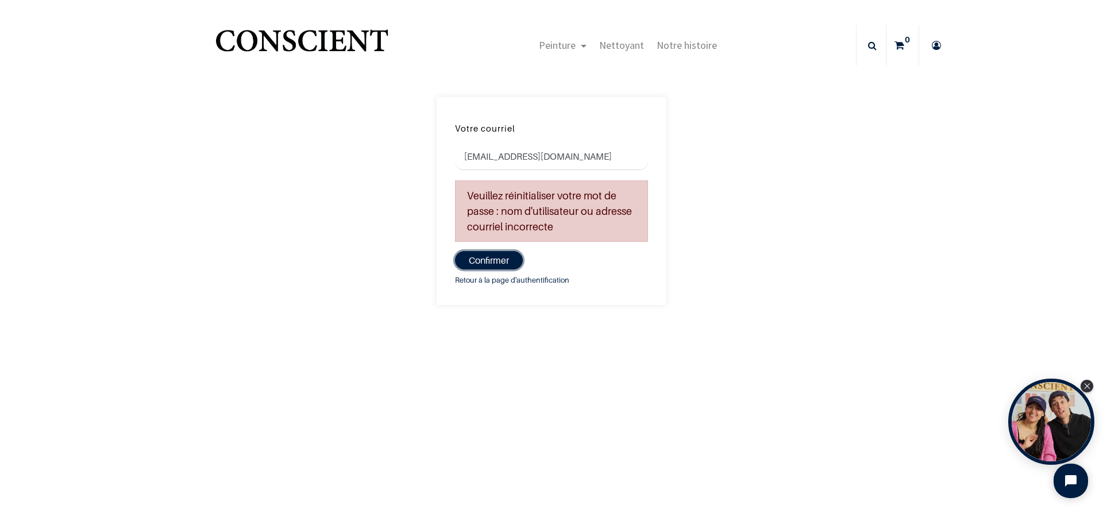
click at [494, 260] on button "Confirmer" at bounding box center [489, 260] width 68 height 18
click at [492, 274] on link "Retour à la page d'authentification" at bounding box center [512, 280] width 114 height 13
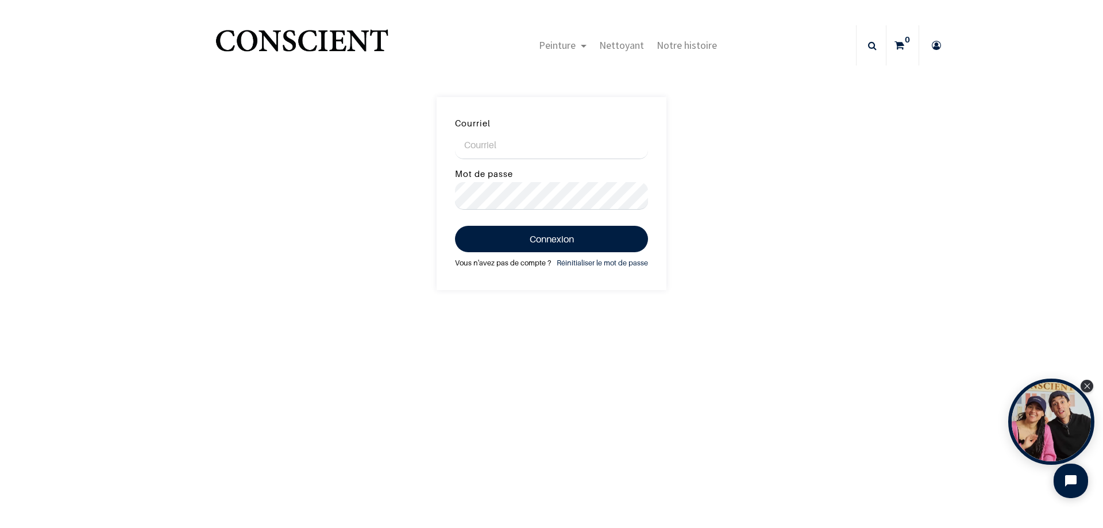
click at [492, 261] on link "Vous n'avez pas de compte ?" at bounding box center [503, 263] width 96 height 13
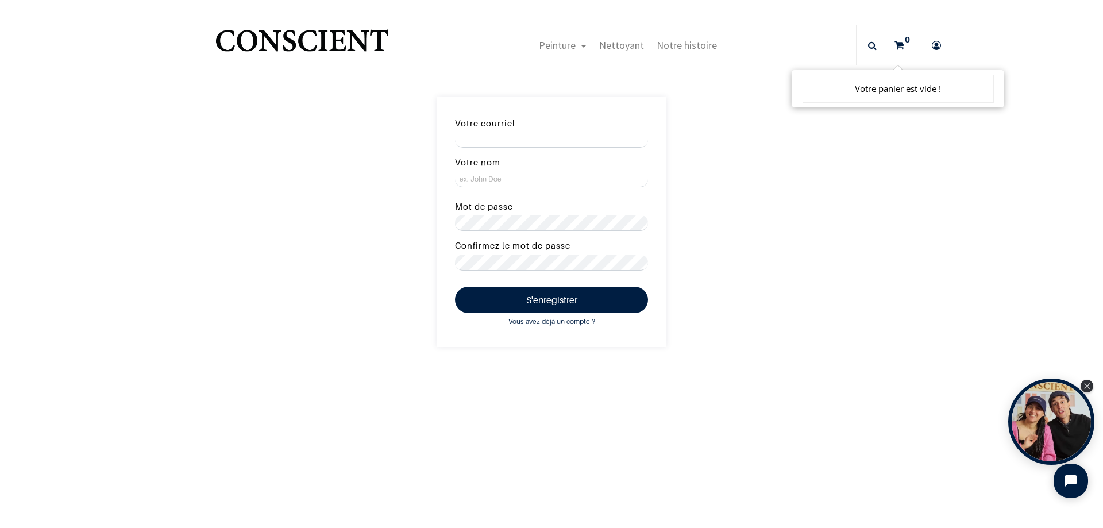
click at [900, 46] on link "0" at bounding box center [902, 45] width 32 height 40
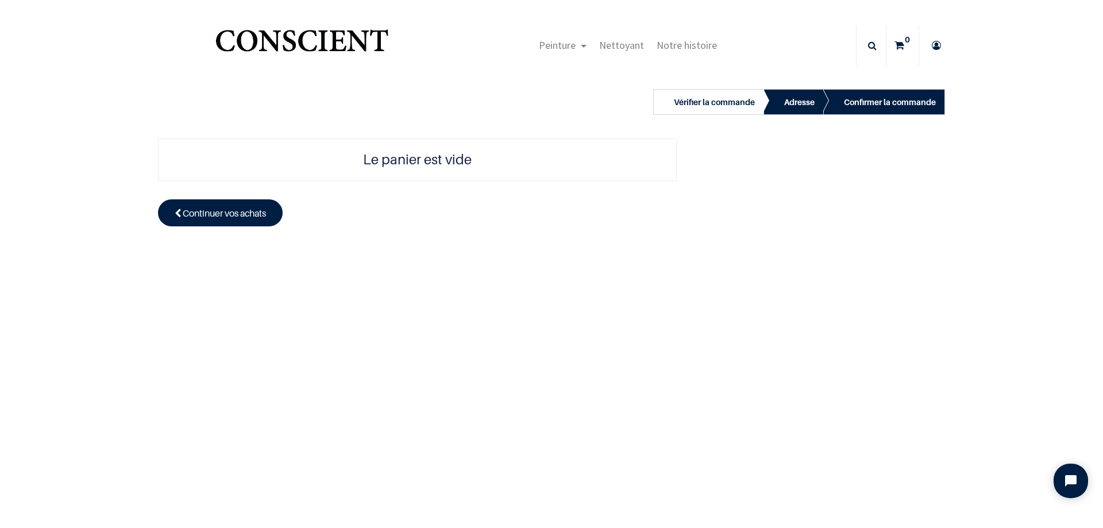
click at [736, 106] on div "Vérifier la commande" at bounding box center [714, 102] width 81 height 14
click at [714, 103] on div "Vérifier la commande" at bounding box center [714, 102] width 81 height 14
click at [778, 94] on div "Adresse" at bounding box center [793, 102] width 60 height 26
click at [787, 98] on div "Adresse" at bounding box center [799, 102] width 30 height 14
click at [876, 102] on div "Confirmer la commande" at bounding box center [890, 102] width 92 height 14
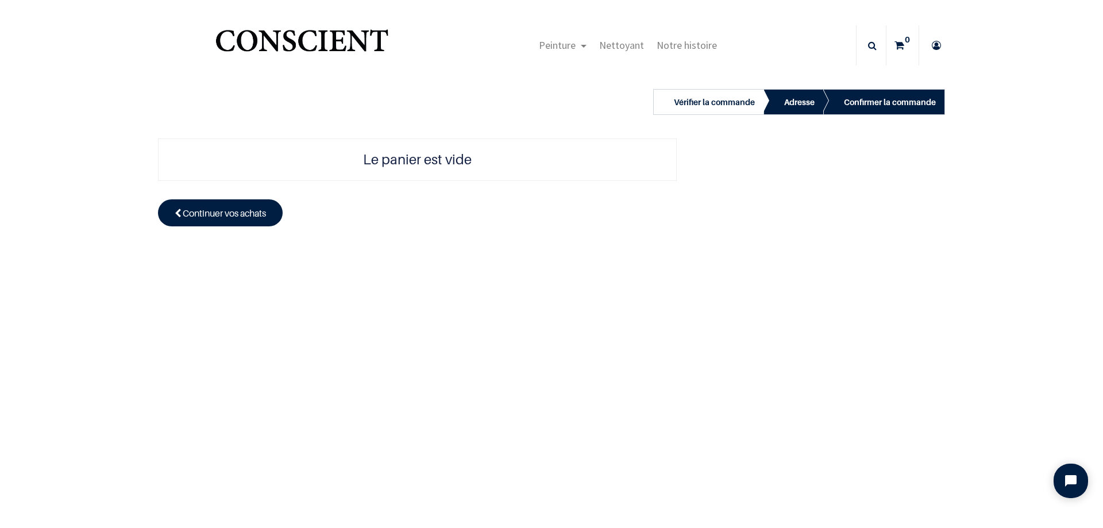
click at [728, 106] on div "Vérifier la commande" at bounding box center [714, 102] width 81 height 14
click at [868, 45] on icon at bounding box center [872, 45] width 9 height 40
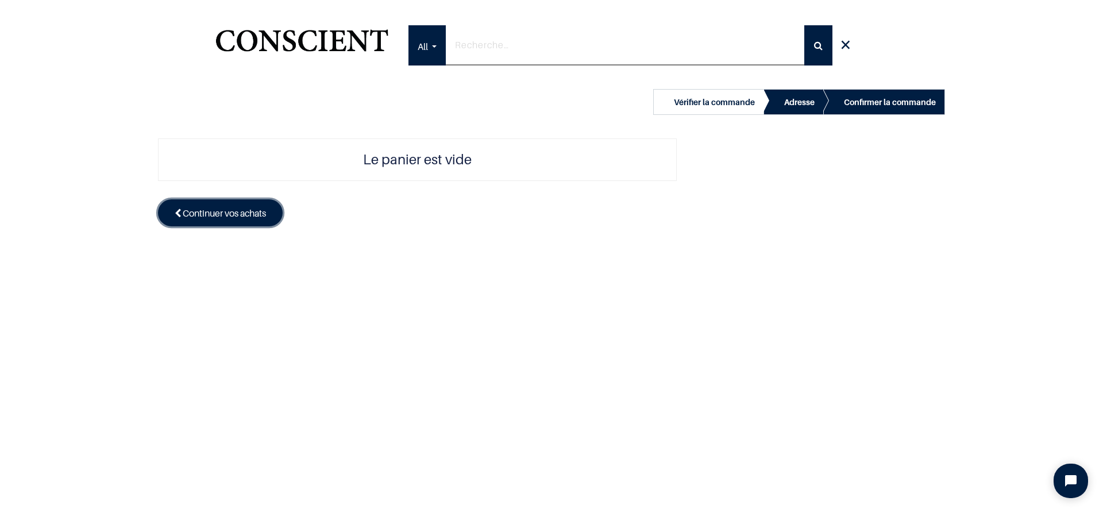
click at [243, 215] on span "Continuer vos achats" at bounding box center [224, 212] width 83 height 11
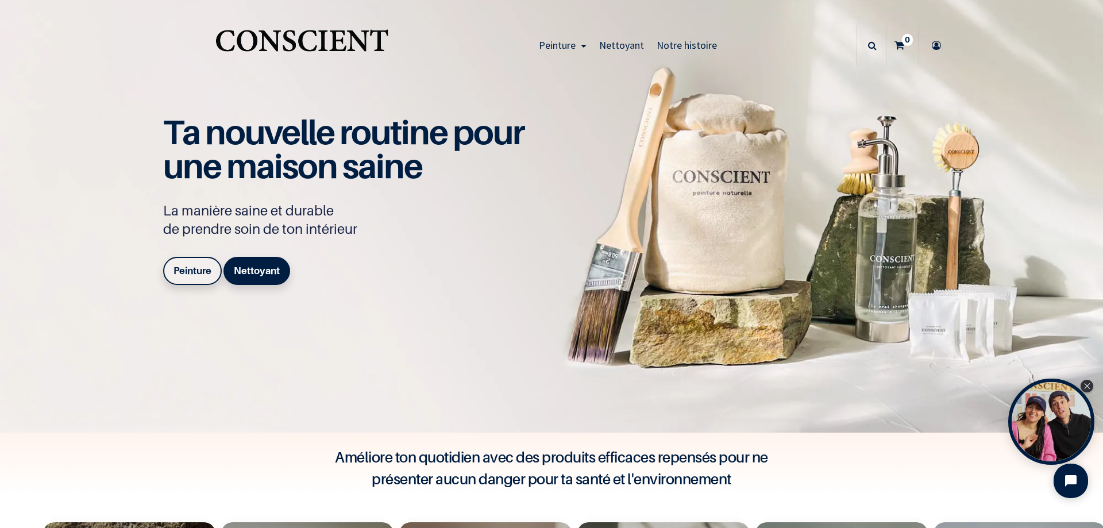
click at [931, 42] on icon at bounding box center [936, 45] width 18 height 40
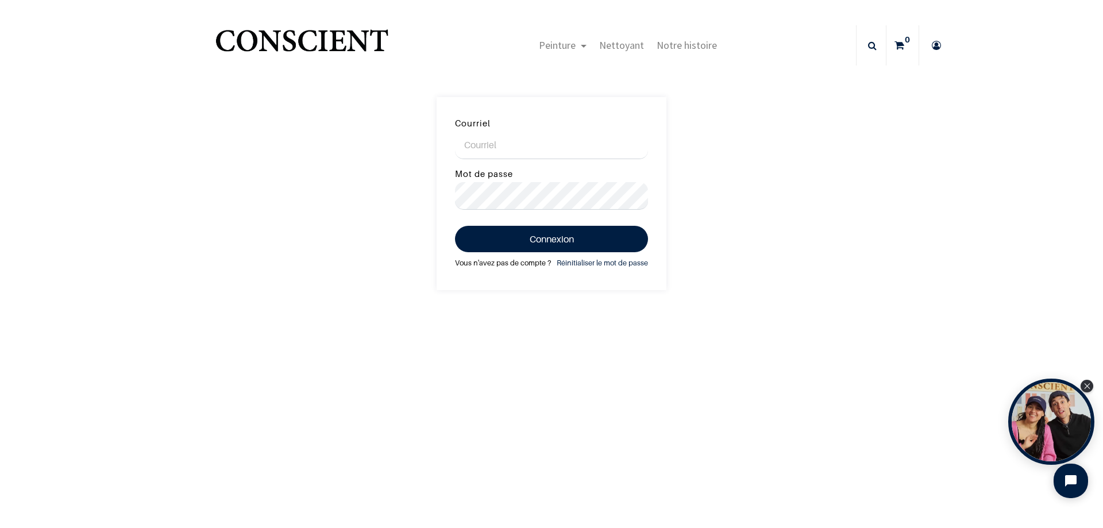
click at [517, 263] on link "Vous n'avez pas de compte ?" at bounding box center [503, 263] width 96 height 13
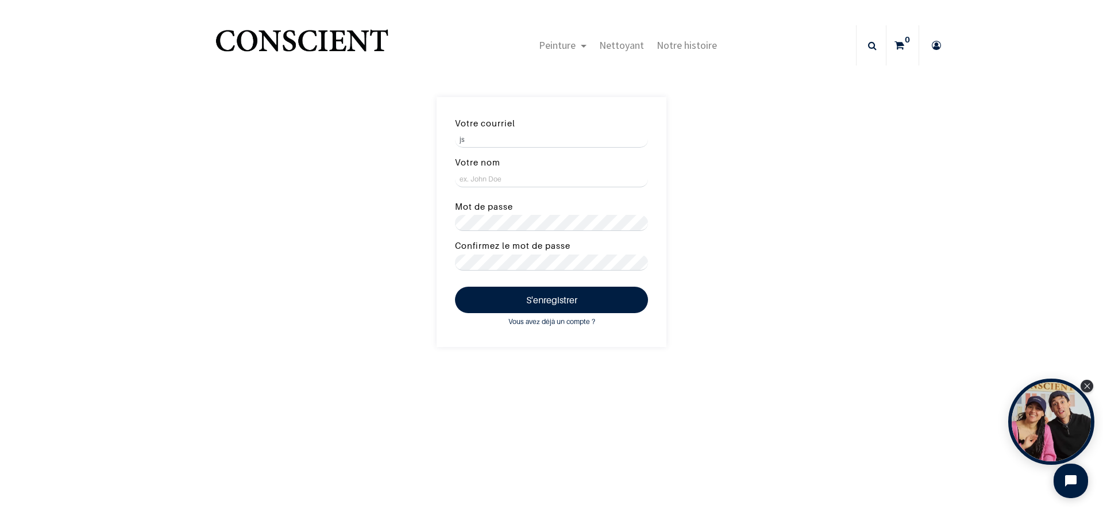
type input "[EMAIL_ADDRESS][DOMAIN_NAME]"
click at [517, 174] on input "Votre nom" at bounding box center [551, 179] width 193 height 16
type input "[PERSON_NAME]"
click at [502, 214] on label "Mot de passe" at bounding box center [484, 206] width 58 height 15
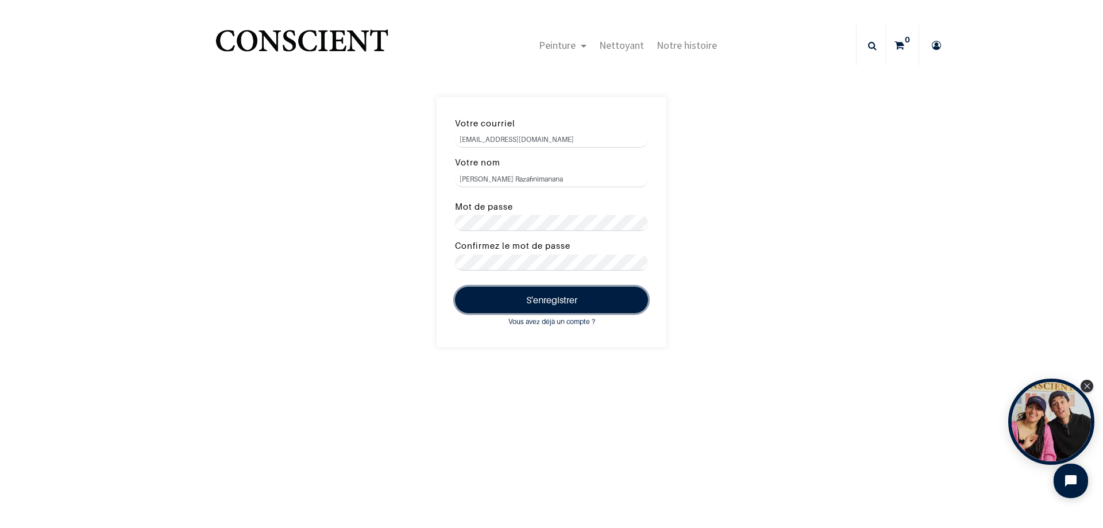
click at [561, 299] on button "S'enregistrer" at bounding box center [551, 300] width 193 height 26
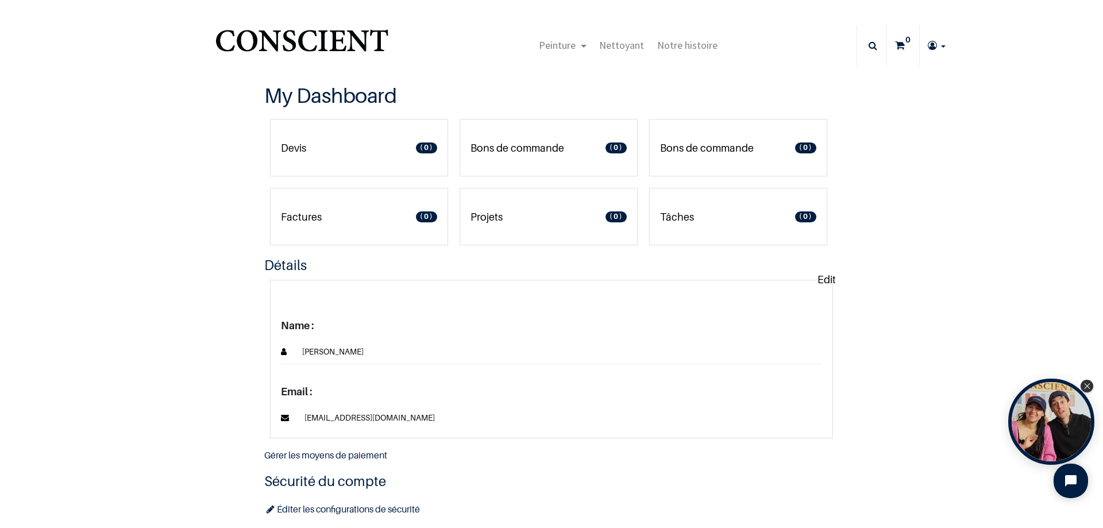
type input "[EMAIL_ADDRESS][DOMAIN_NAME]"
click at [895, 133] on span "Mes commandes" at bounding box center [903, 134] width 69 height 11
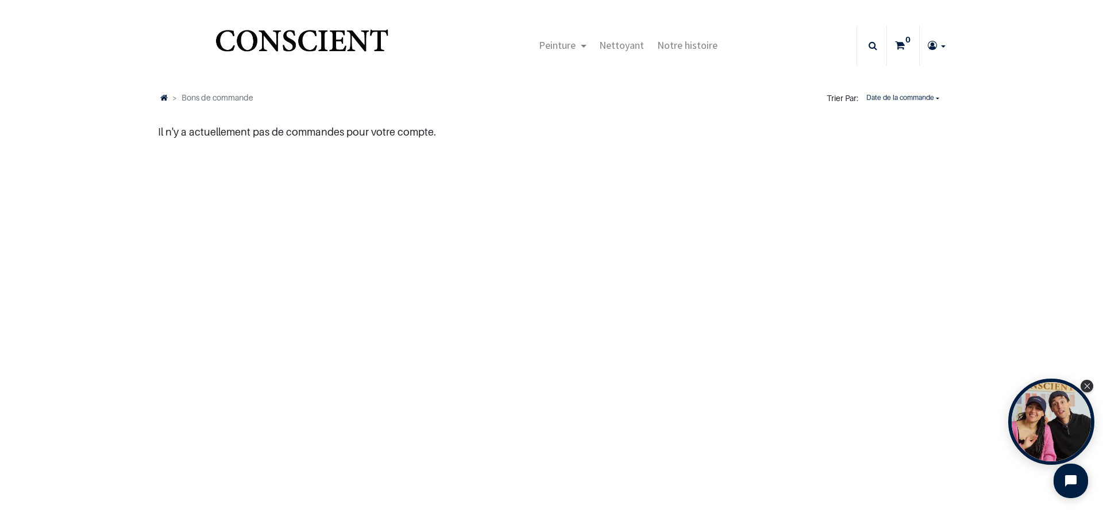
type input "[EMAIL_ADDRESS][DOMAIN_NAME]"
